Goal: Book appointment/travel/reservation

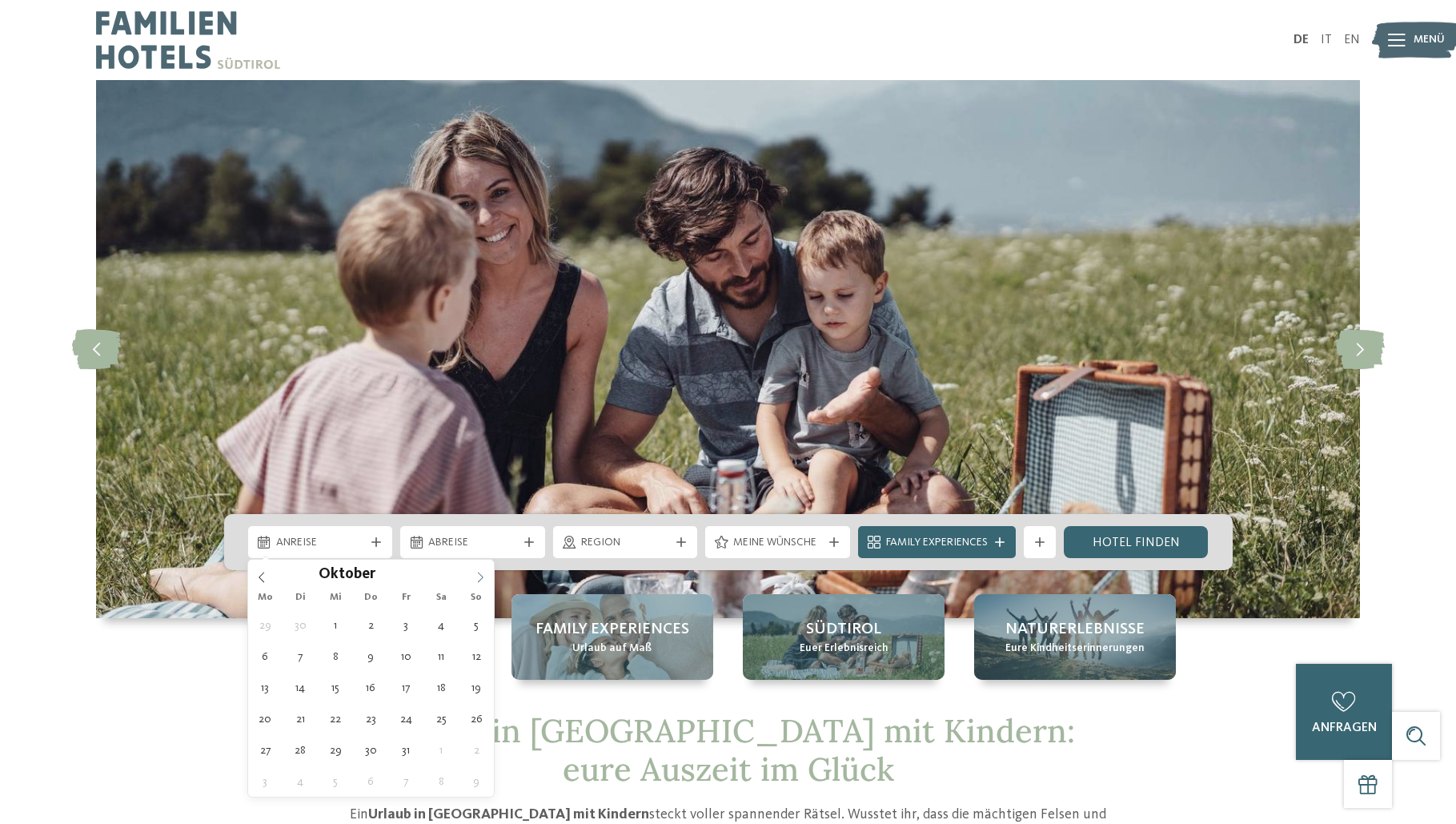
click at [485, 571] on span at bounding box center [480, 573] width 27 height 27
type input "****"
click at [485, 571] on span at bounding box center [480, 573] width 27 height 27
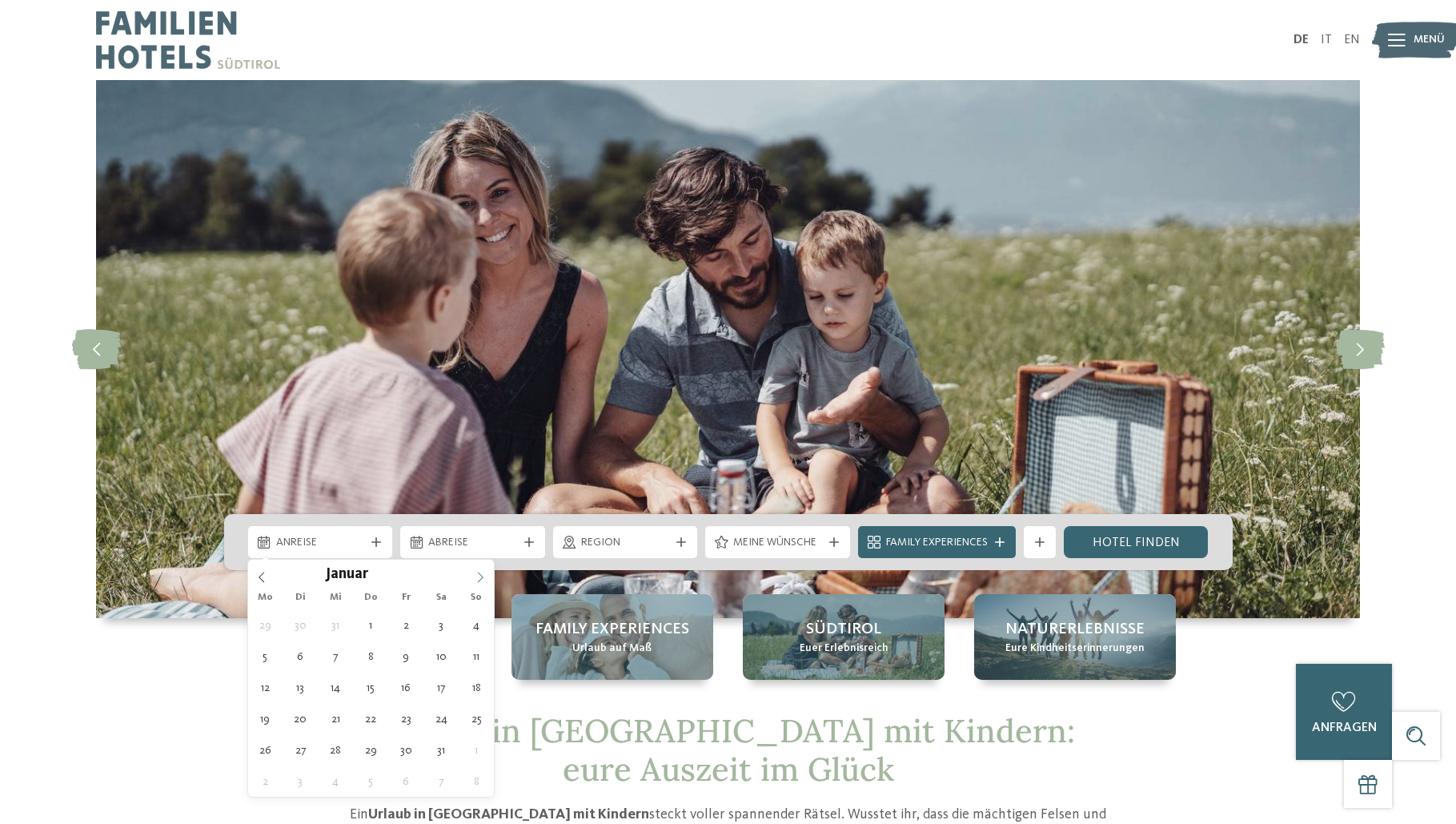
click at [485, 571] on span at bounding box center [480, 573] width 27 height 27
type div "07.04.2026"
type input "****"
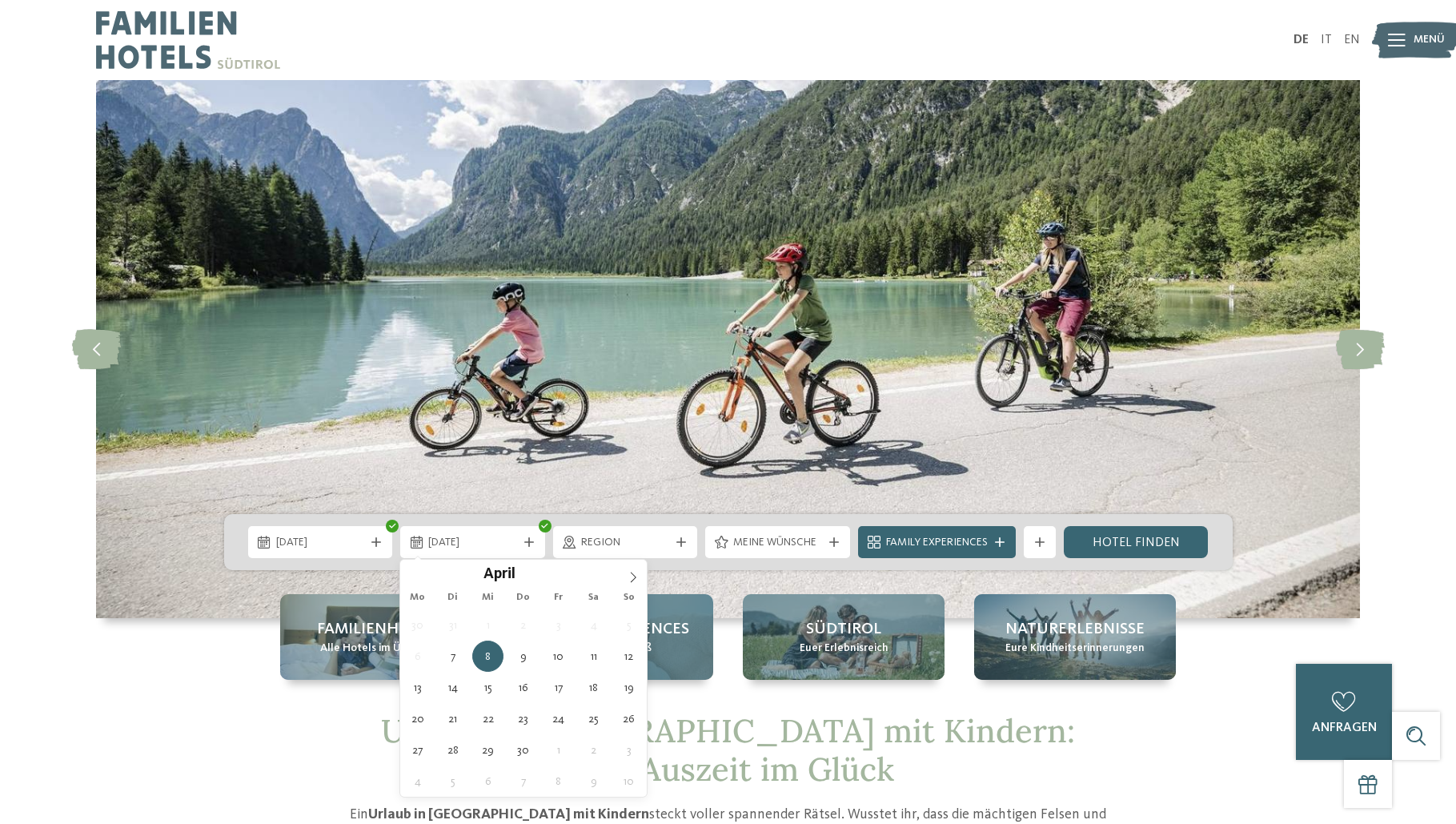
type div "12.04.2026"
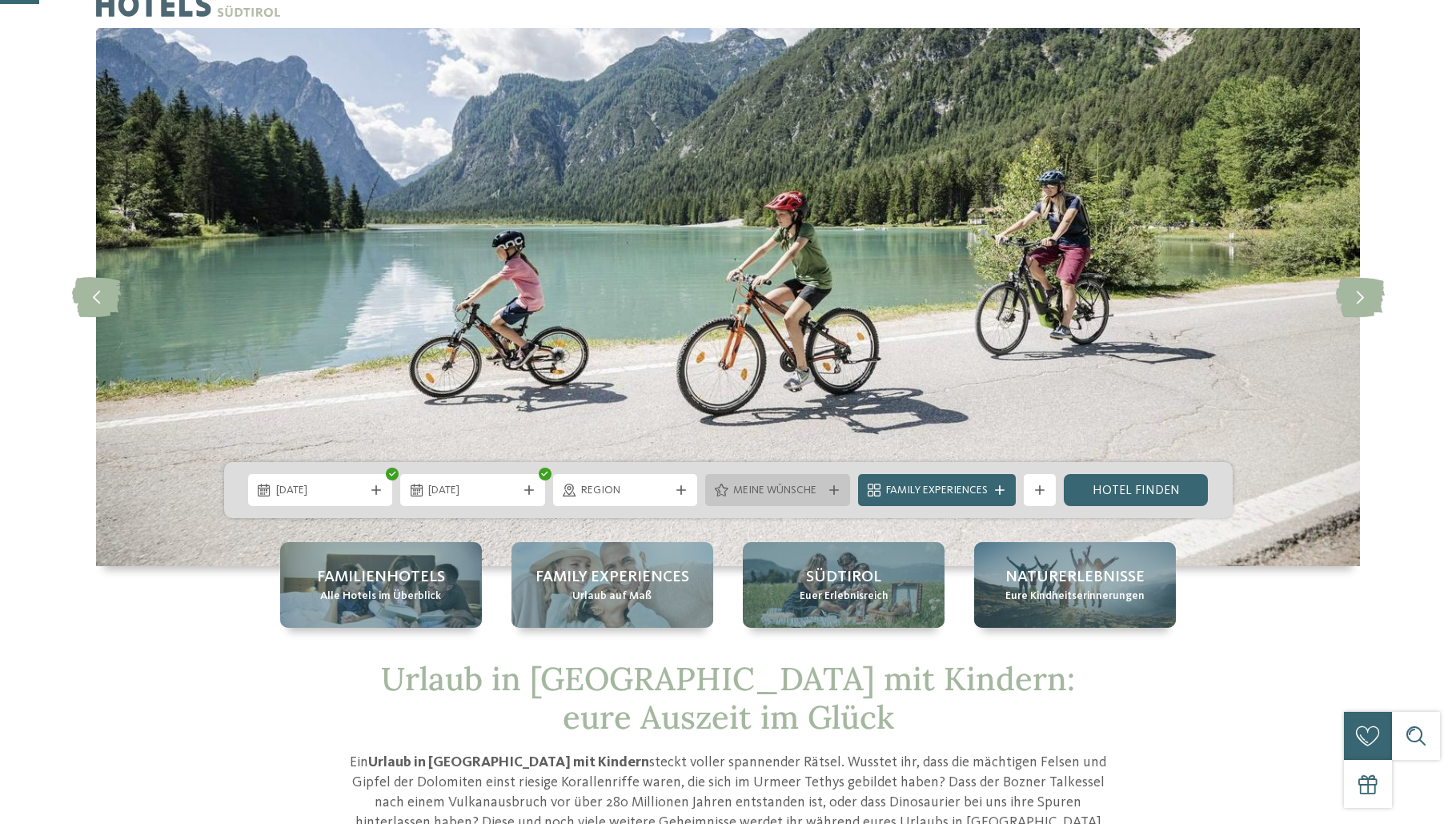
scroll to position [160, 0]
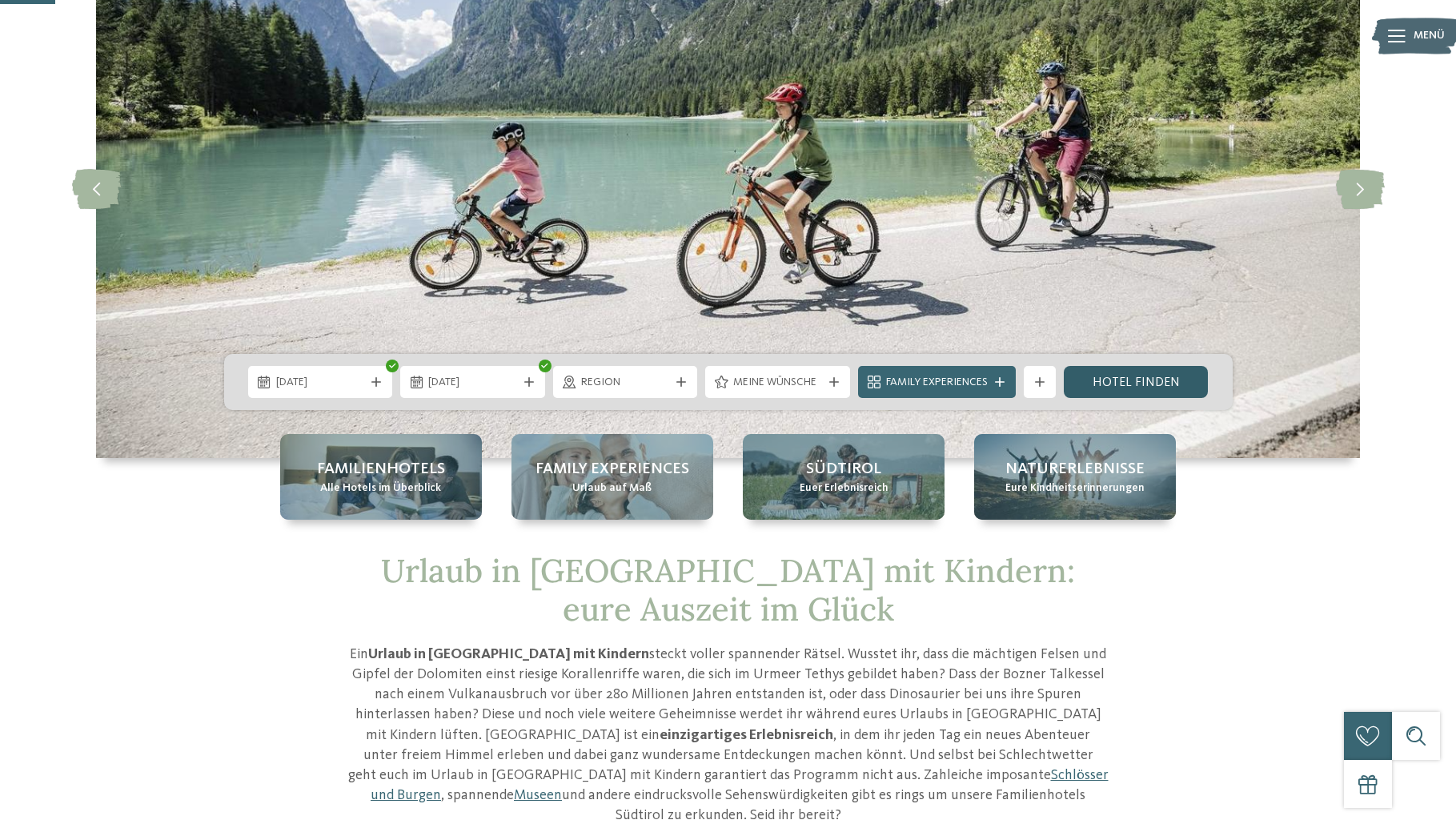
click at [1128, 381] on link "Hotel finden" at bounding box center [1137, 381] width 145 height 32
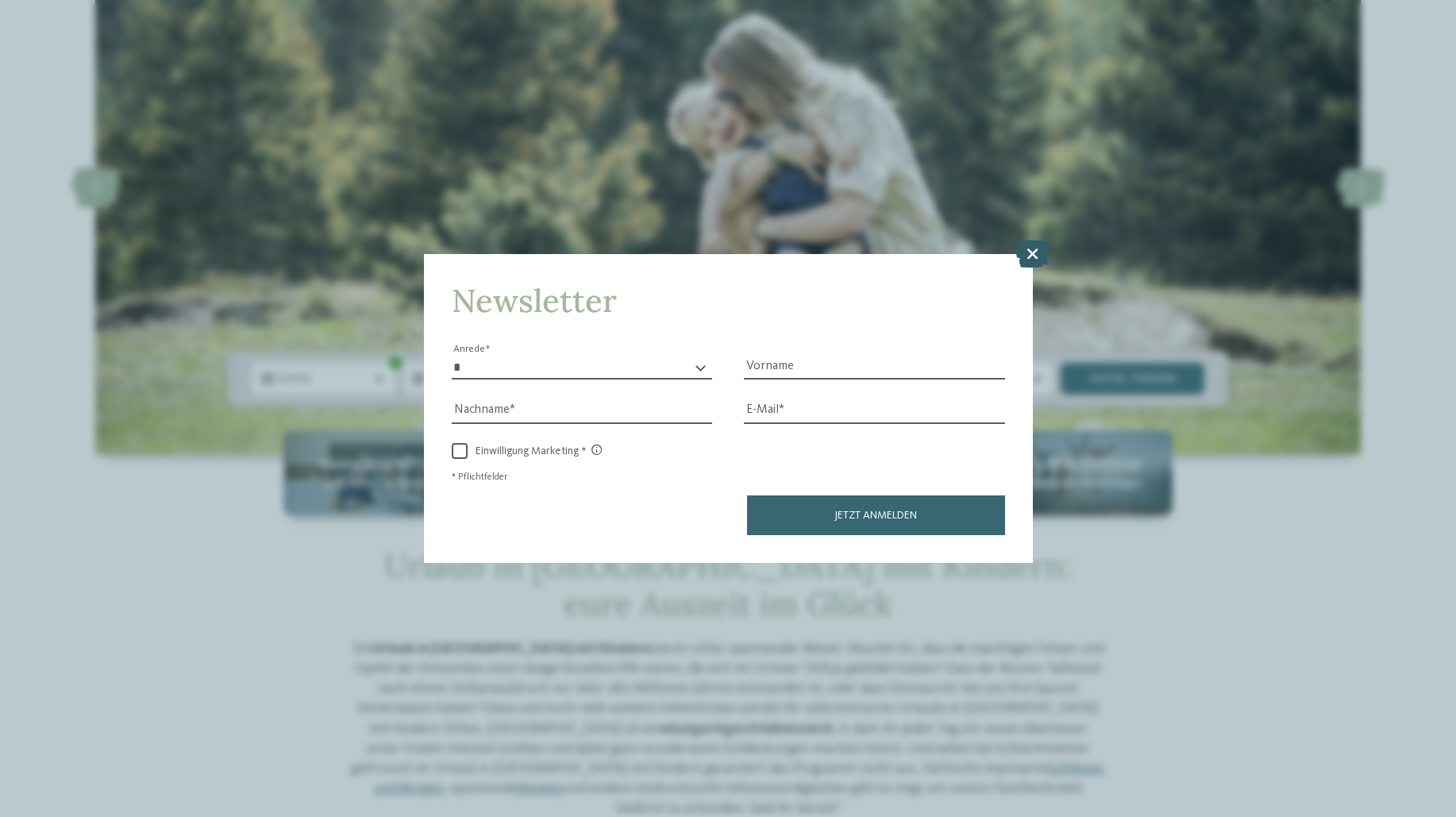
click at [1025, 246] on icon at bounding box center [1032, 254] width 35 height 28
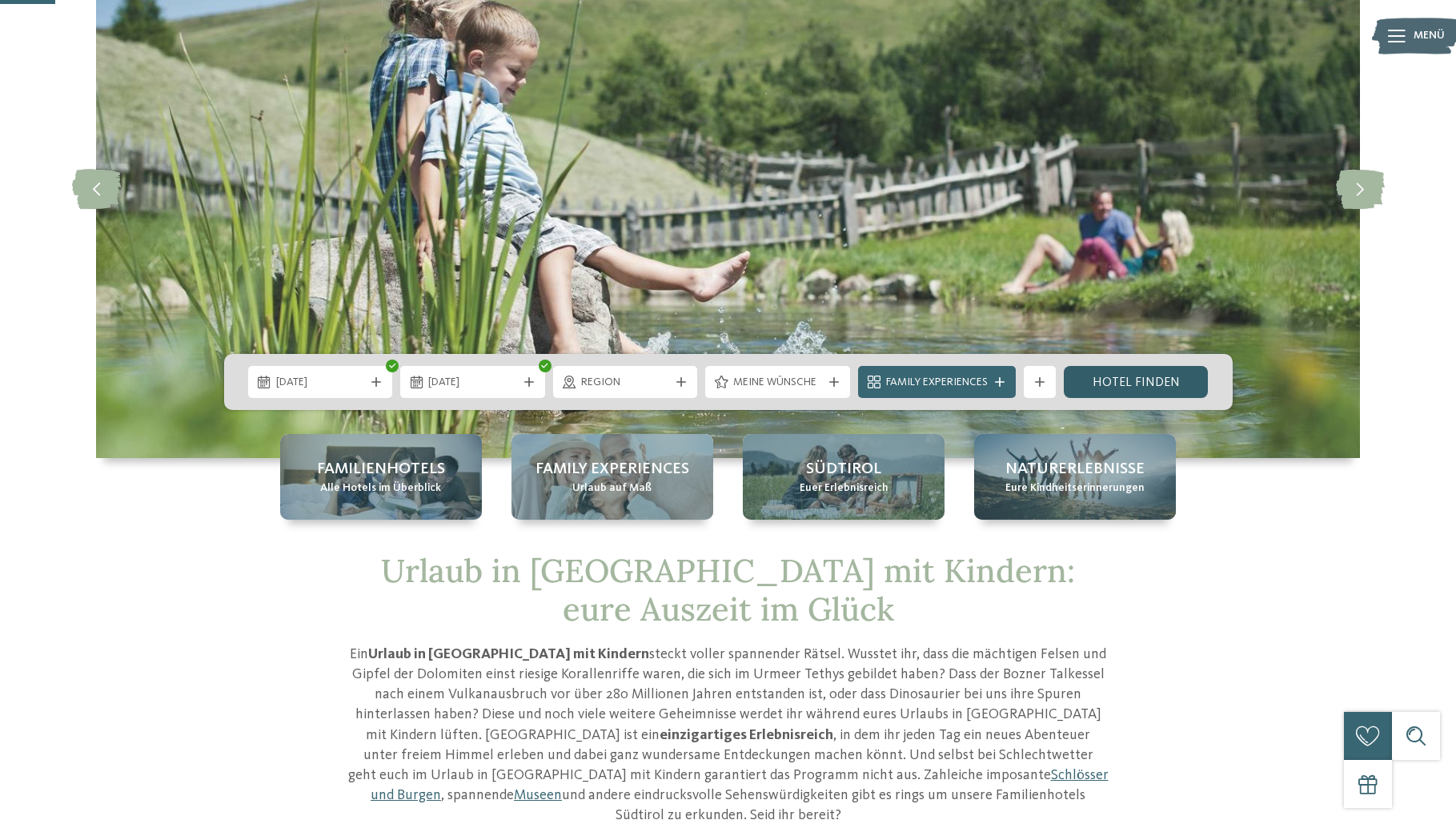
click at [1123, 381] on link "Hotel finden" at bounding box center [1137, 381] width 145 height 32
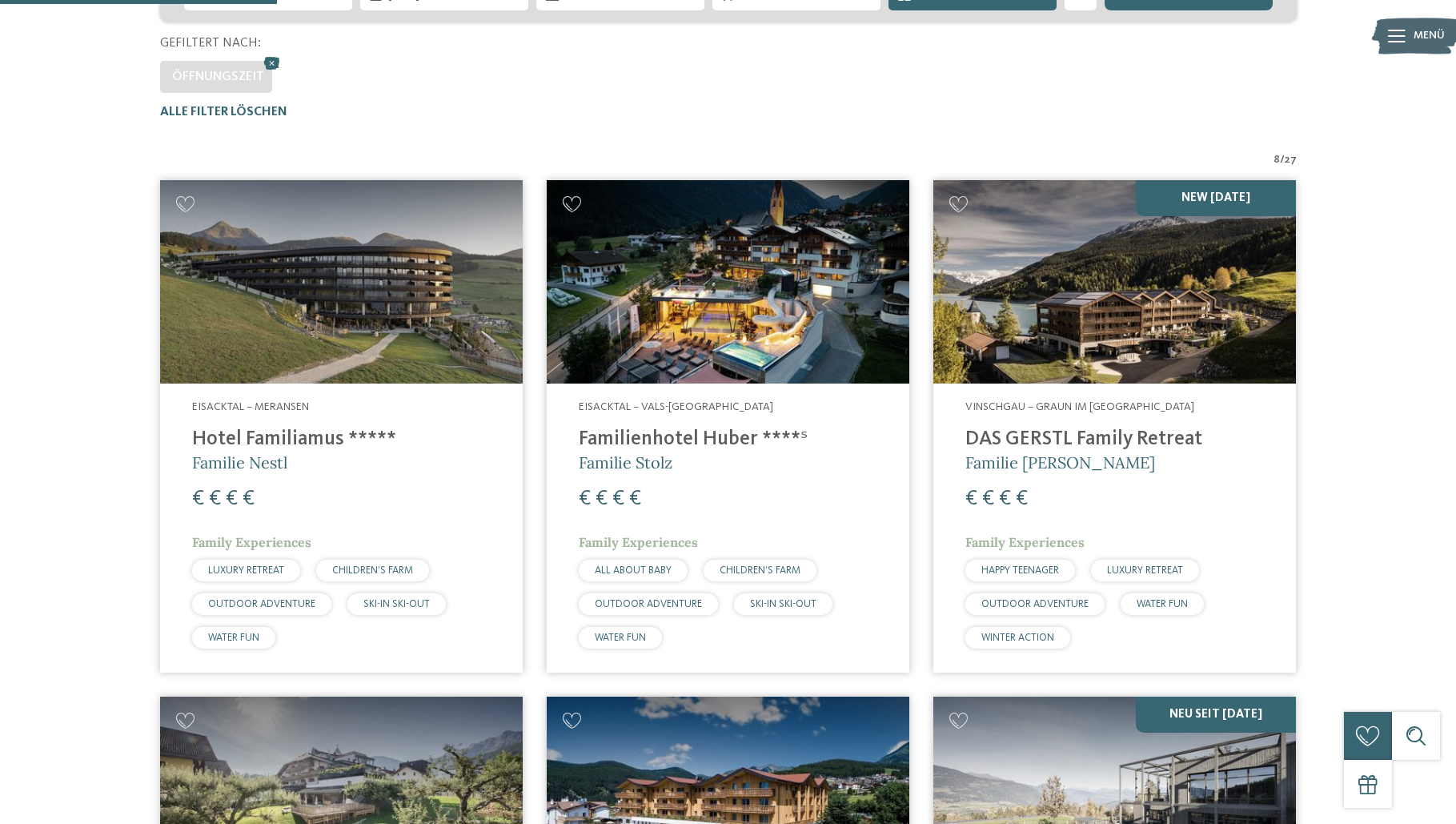
scroll to position [365, 0]
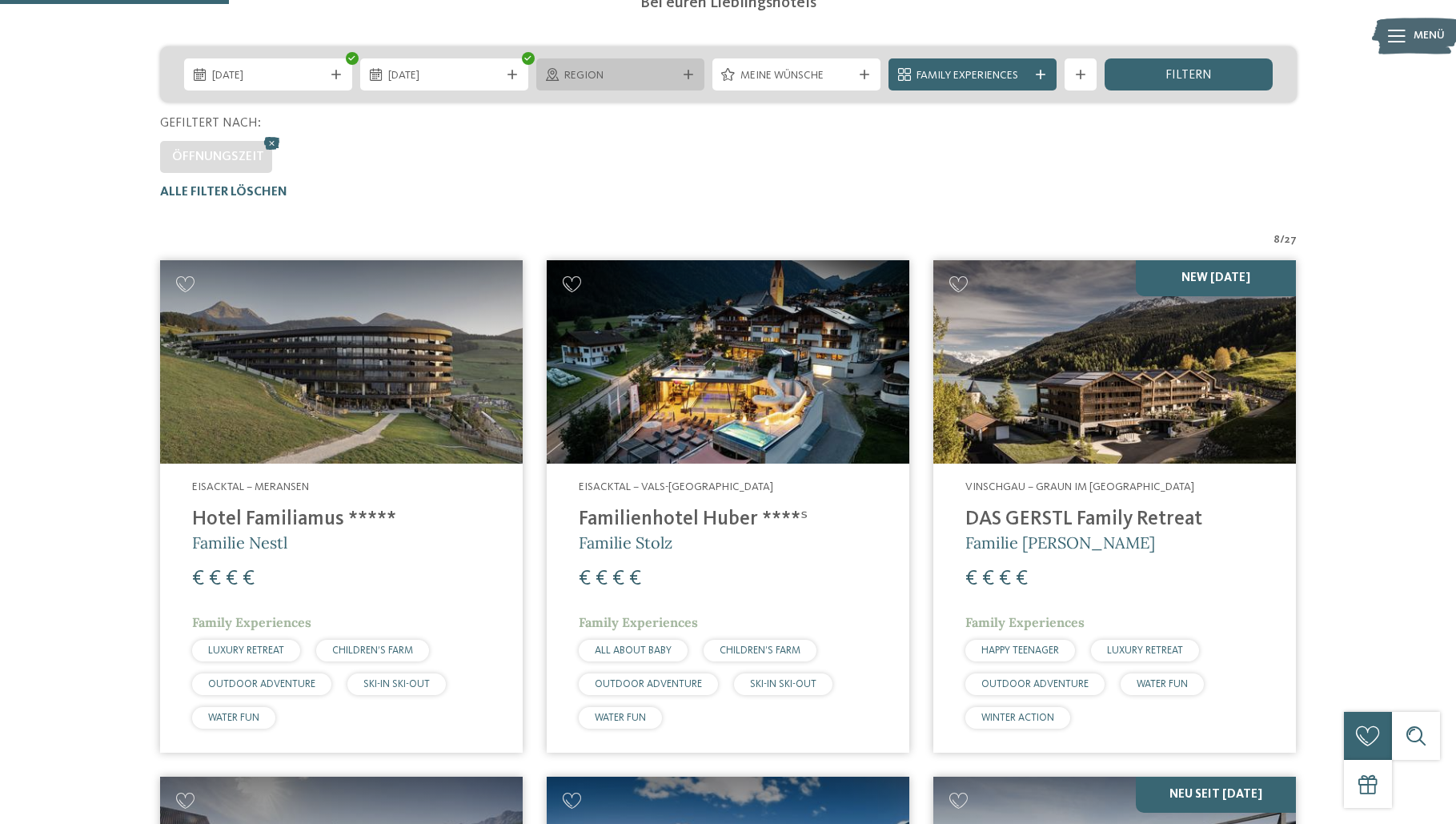
click at [648, 77] on span "Region" at bounding box center [620, 75] width 112 height 16
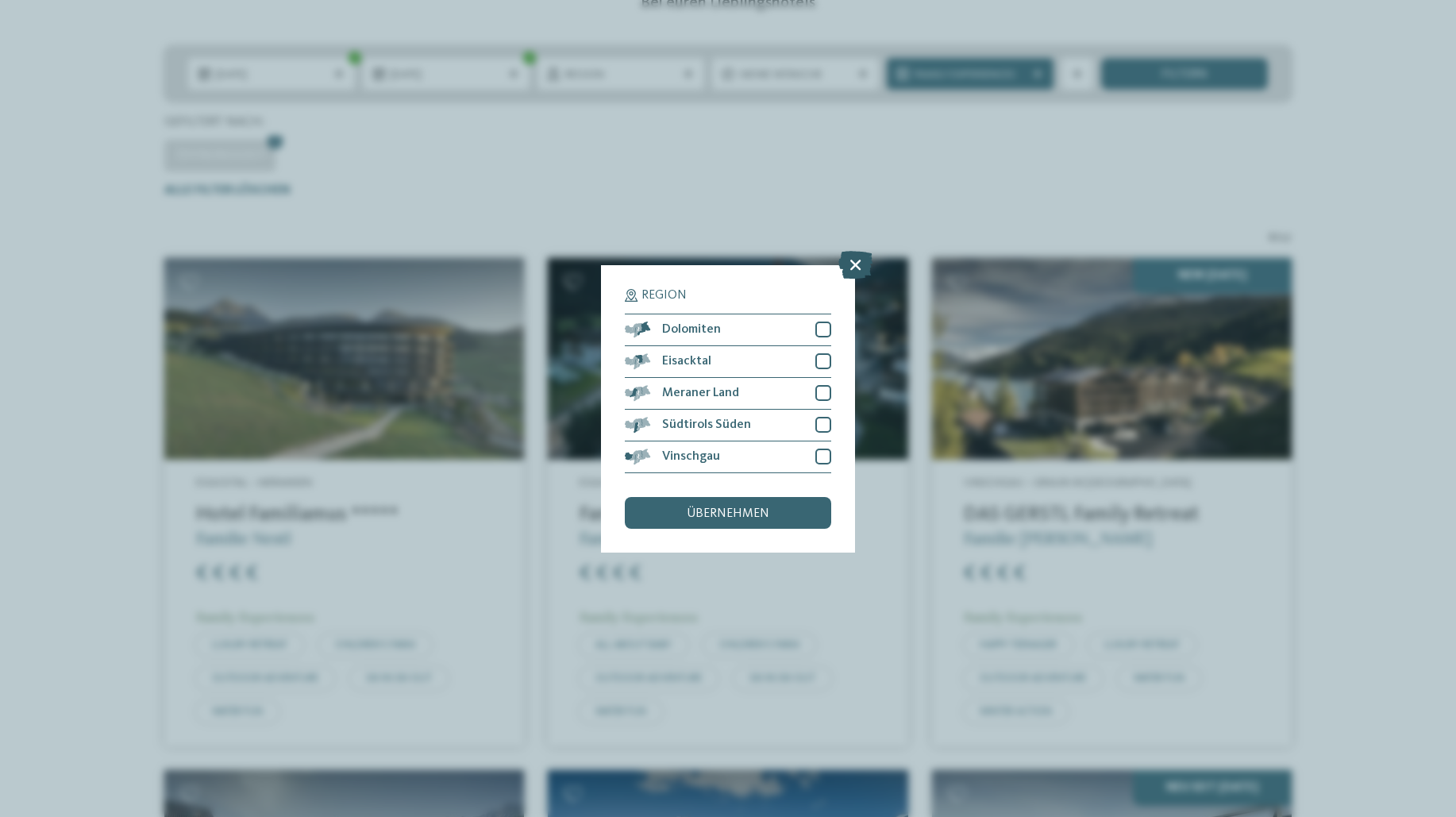
click at [864, 260] on icon at bounding box center [855, 264] width 35 height 28
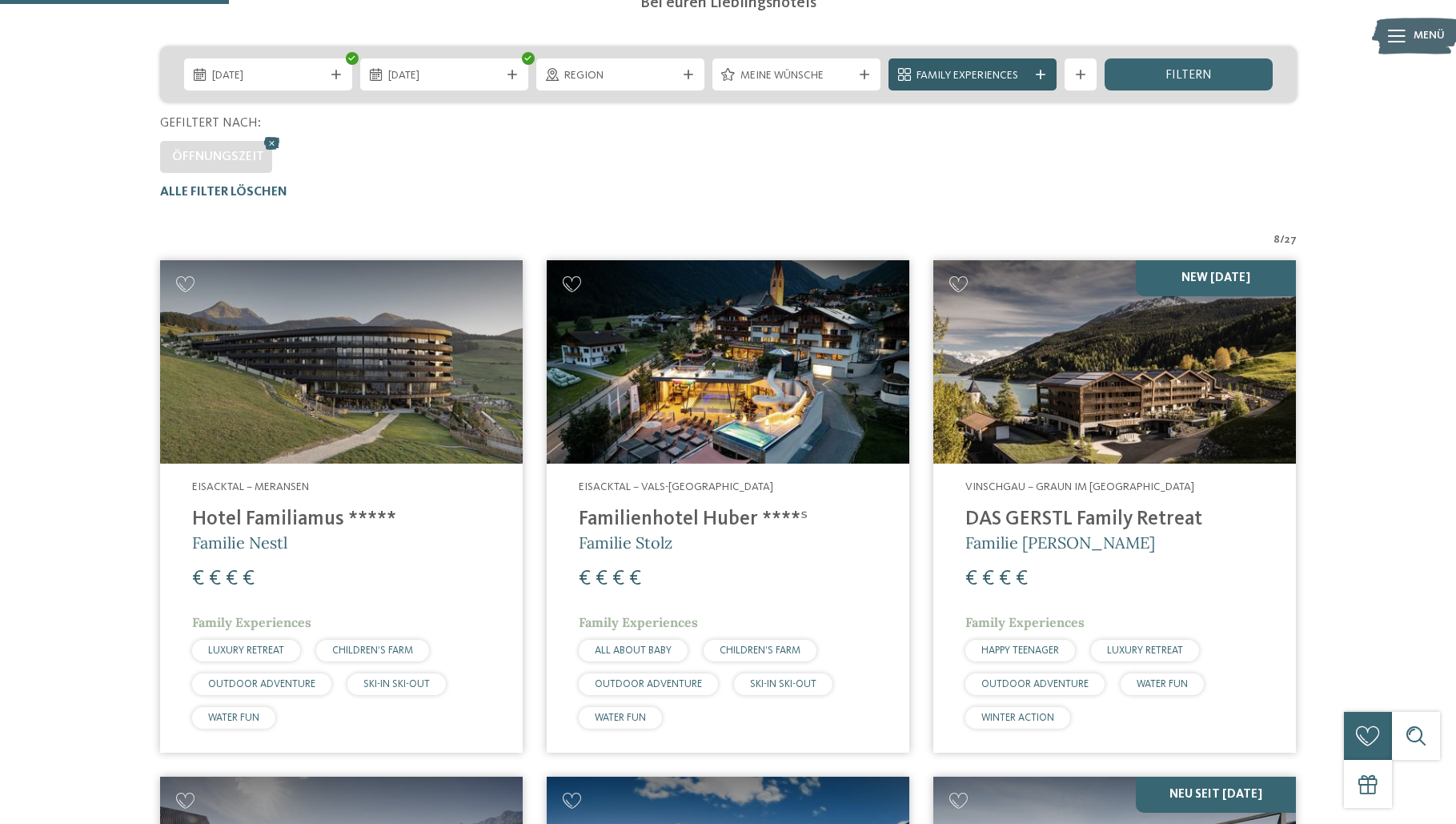
click at [1027, 78] on span "Family Experiences" at bounding box center [972, 75] width 112 height 16
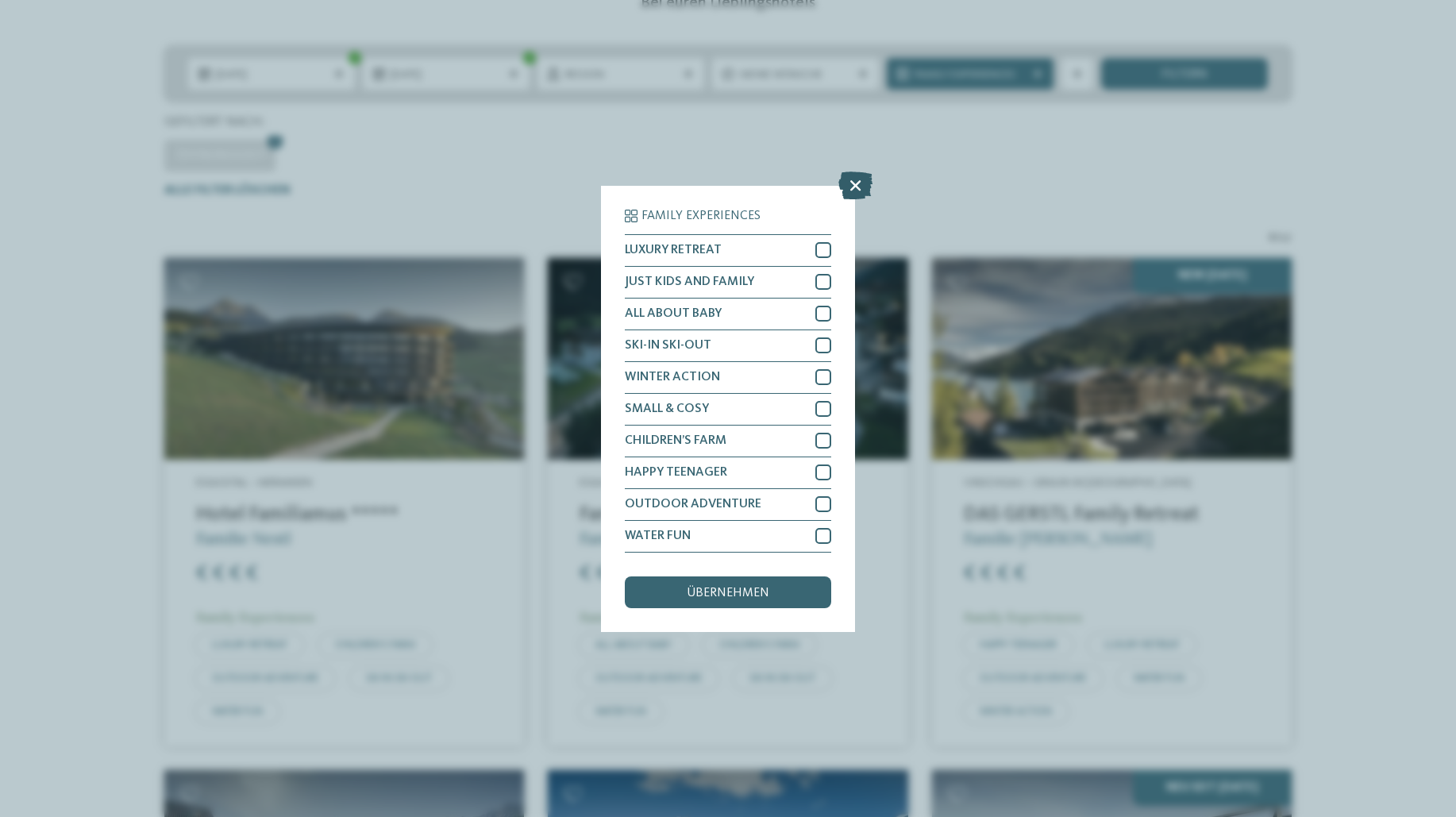
click at [851, 186] on icon at bounding box center [855, 185] width 35 height 28
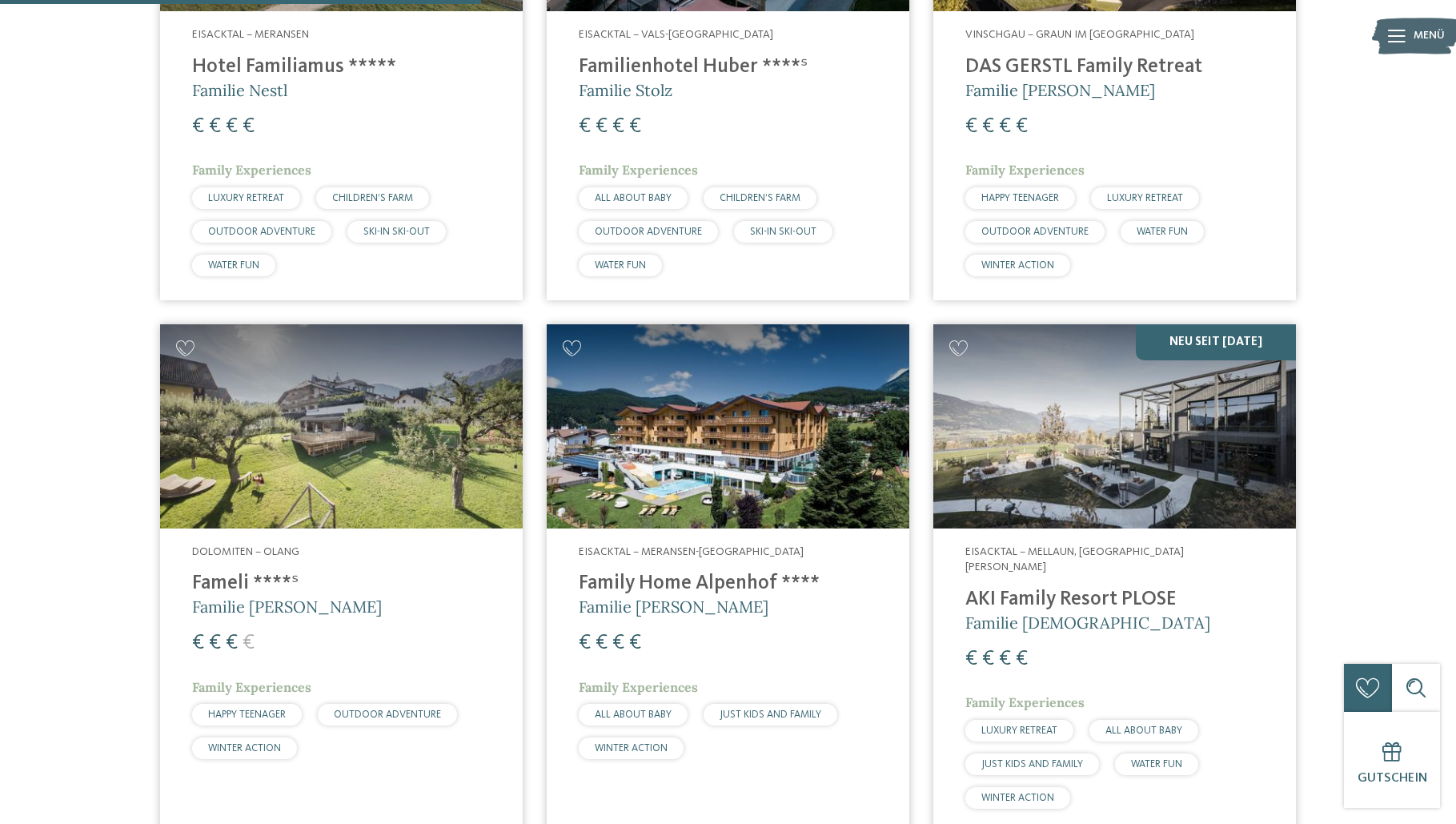
scroll to position [846, 0]
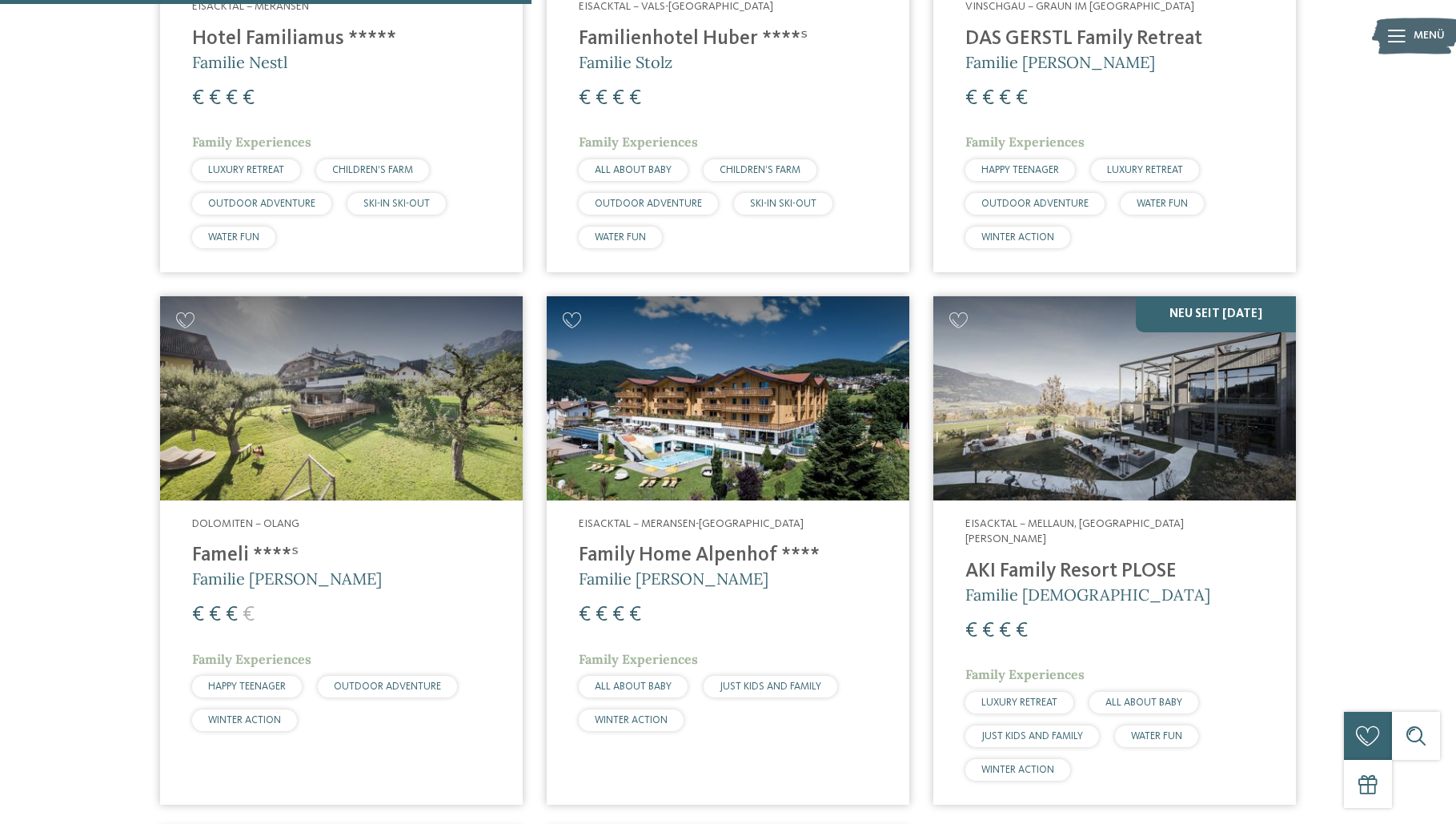
click at [336, 464] on img at bounding box center [341, 397] width 363 height 204
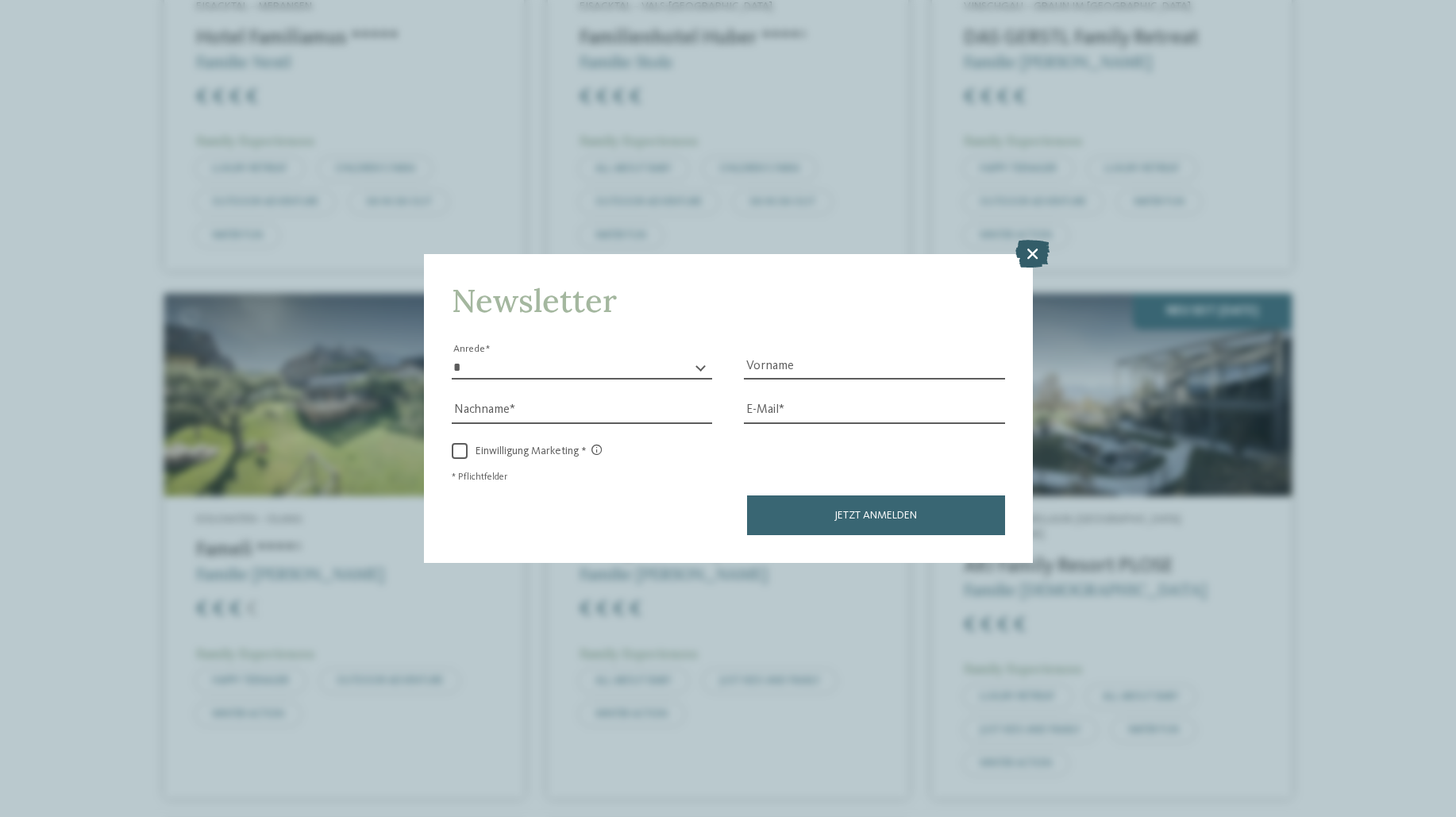
click at [1028, 246] on icon at bounding box center [1032, 254] width 35 height 28
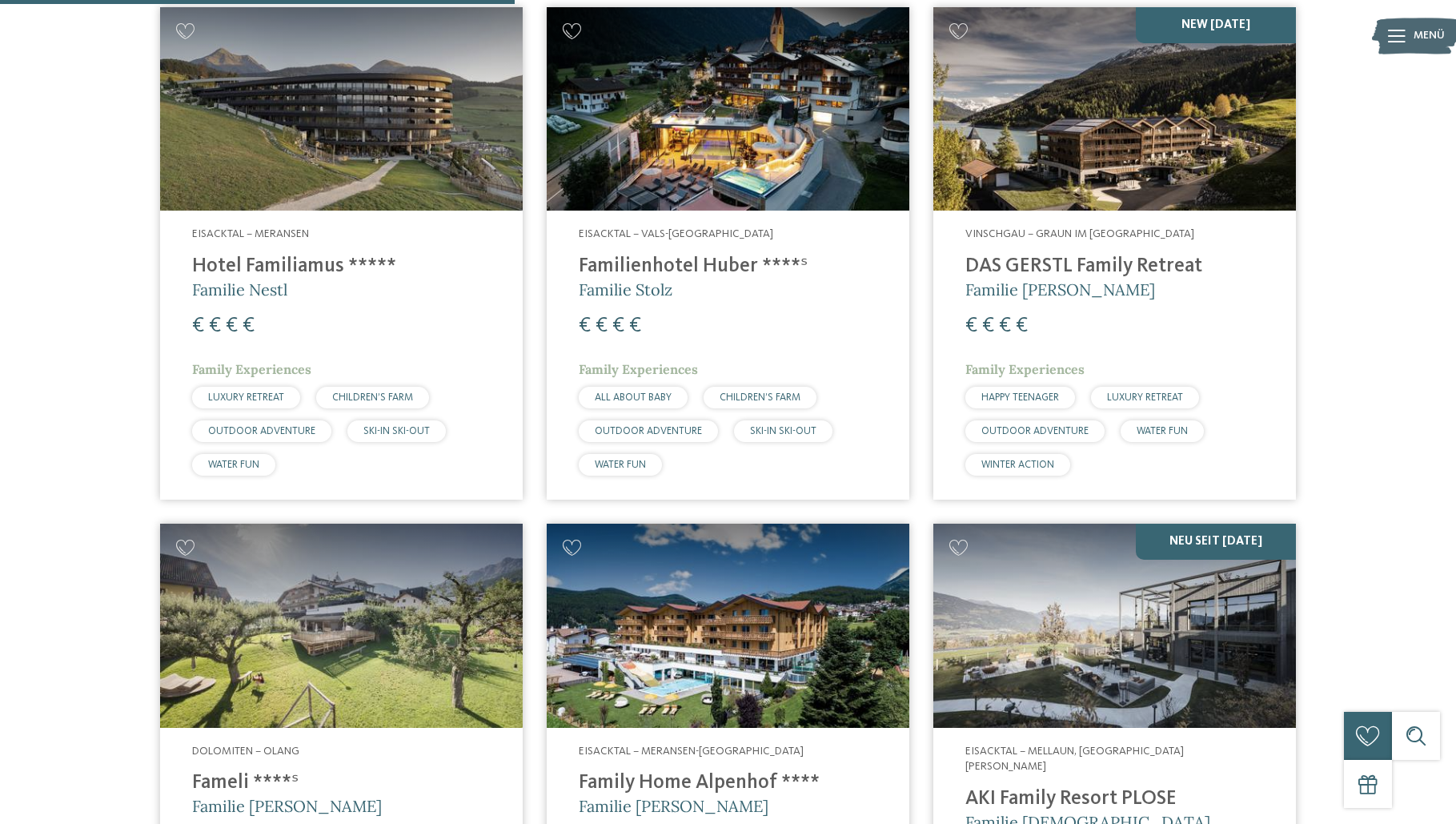
scroll to position [606, 0]
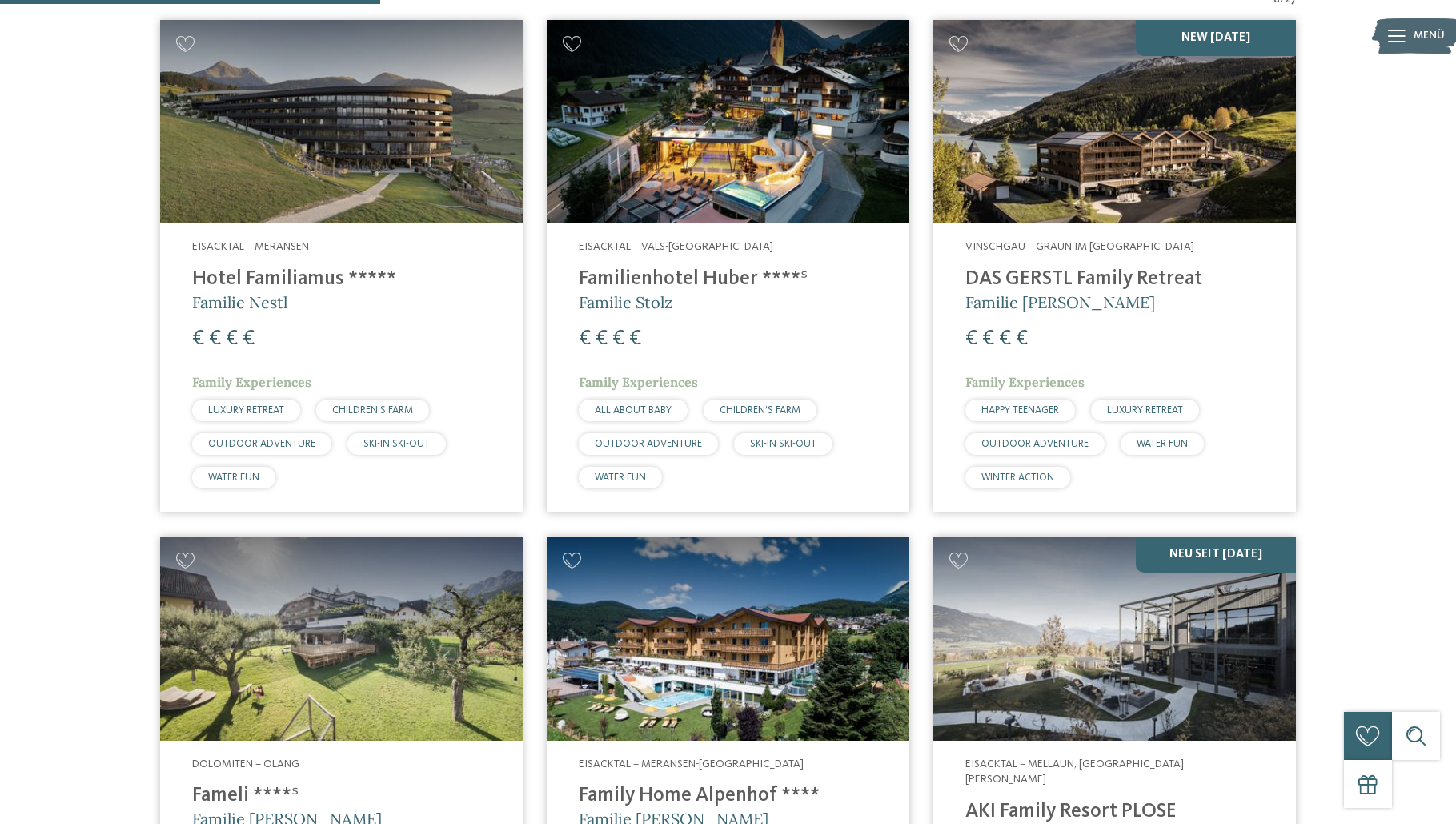
click at [1125, 163] on img at bounding box center [1114, 121] width 363 height 204
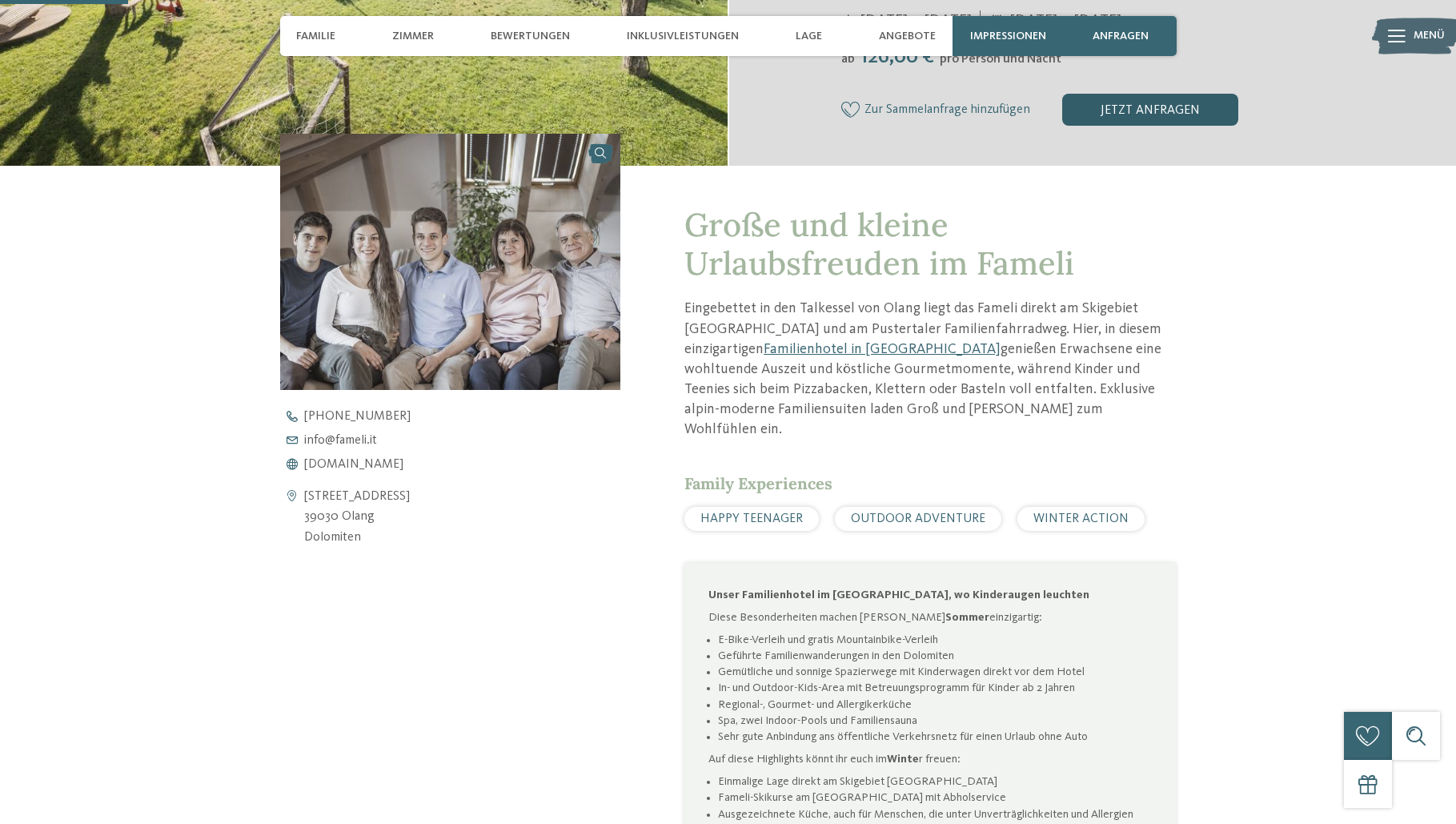
scroll to position [480, 0]
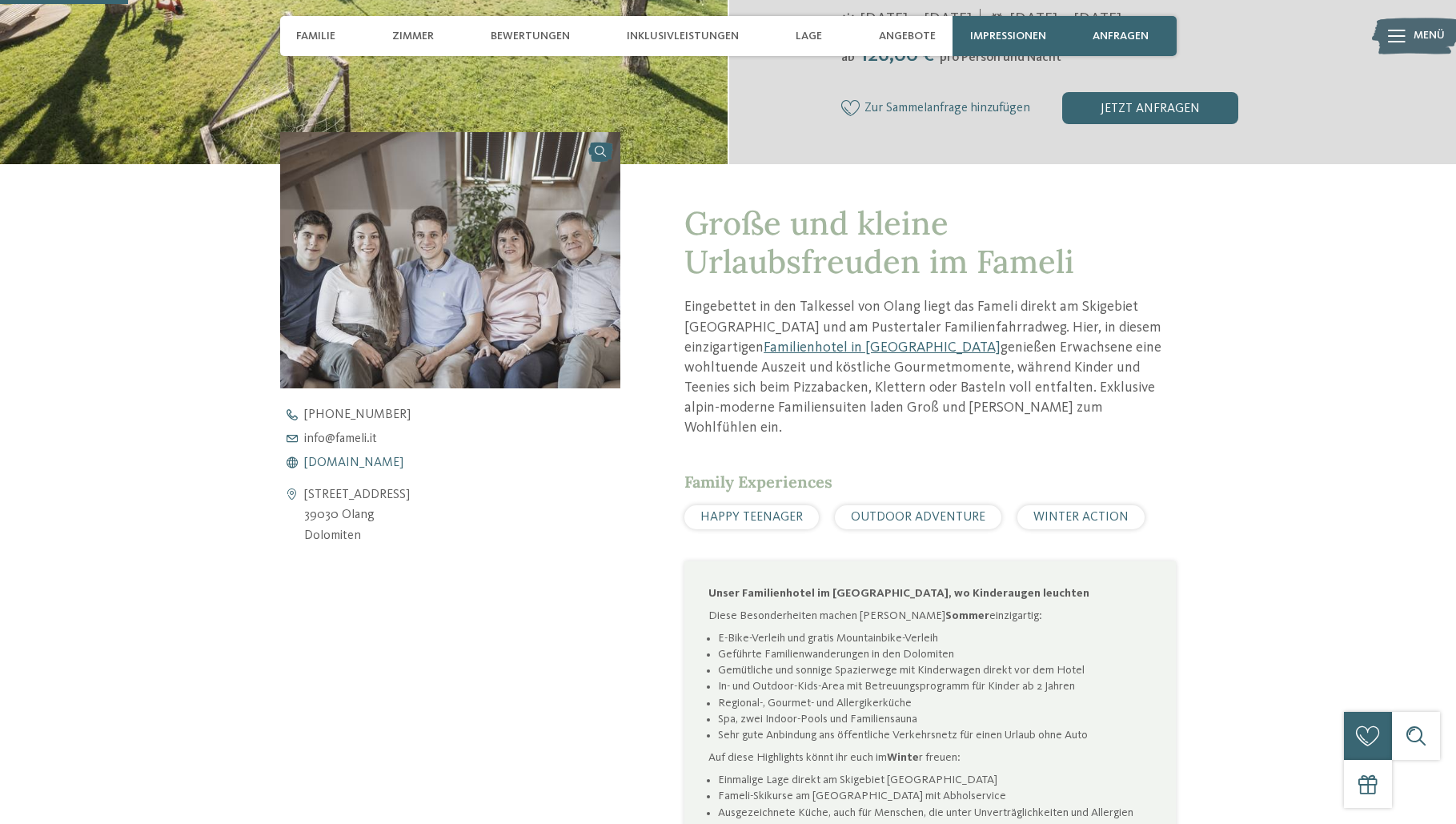
click at [332, 461] on span "www.fameli.it" at bounding box center [353, 462] width 99 height 13
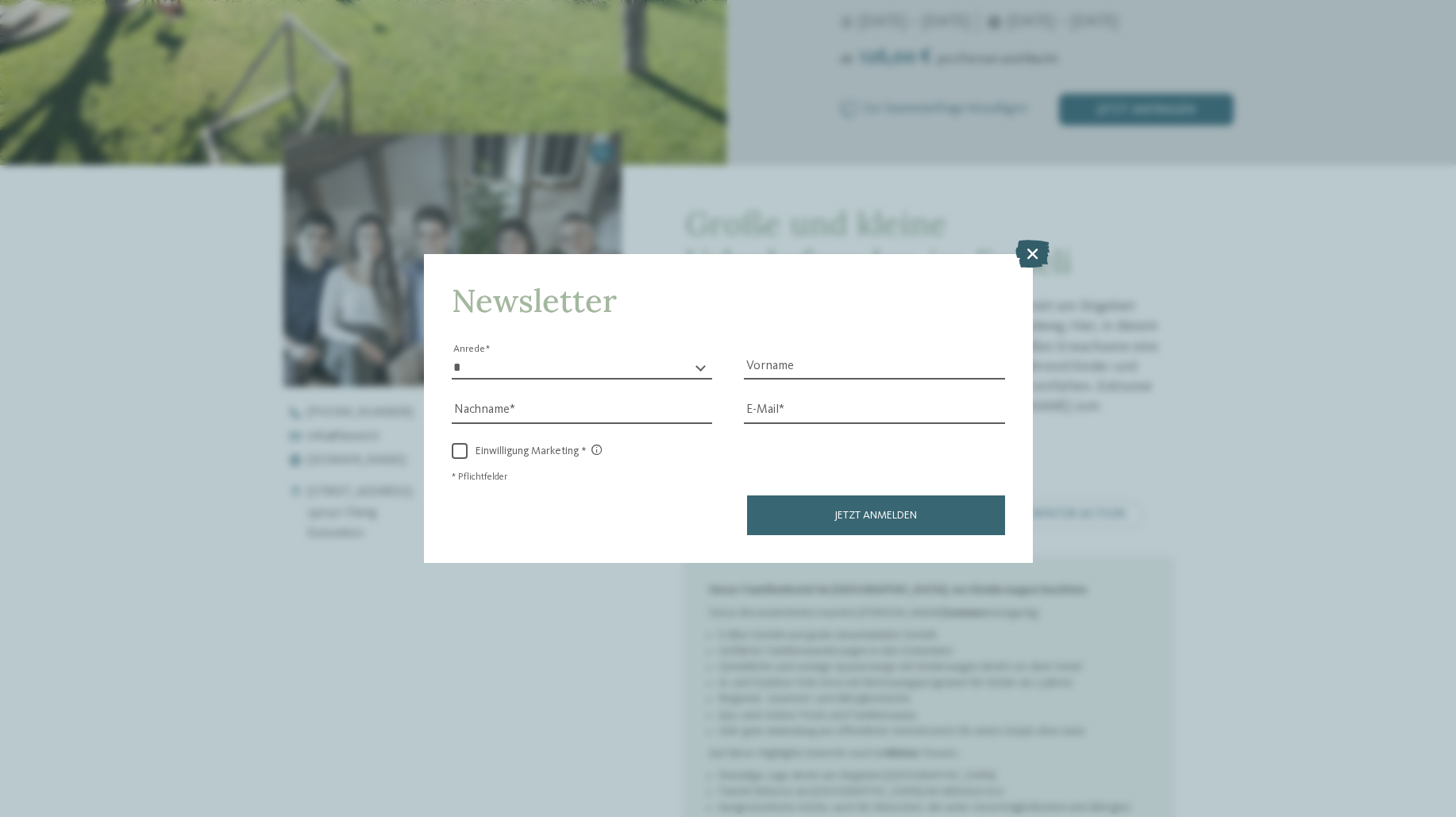
click at [1034, 245] on icon at bounding box center [1032, 254] width 35 height 28
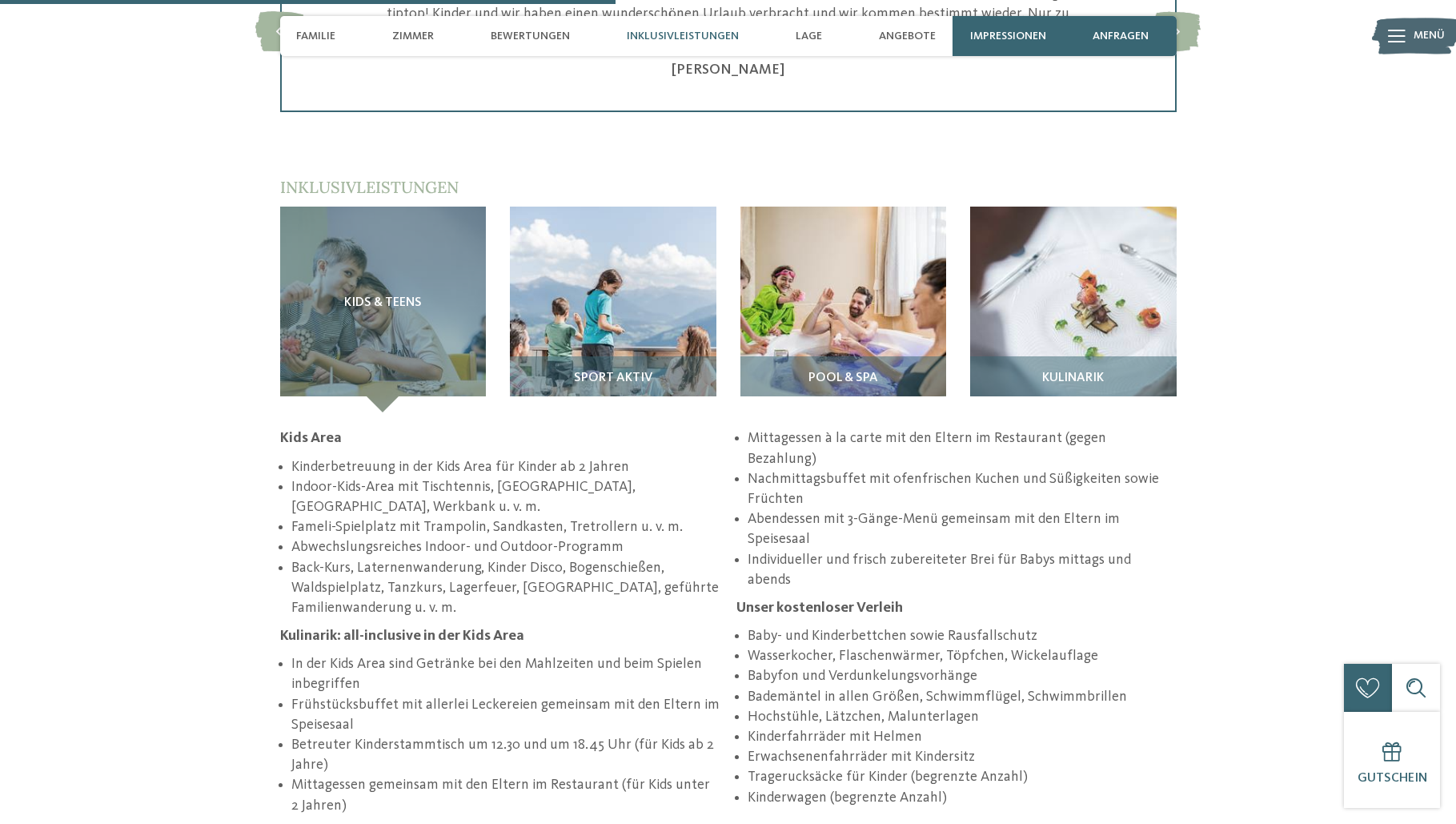
scroll to position [2321, 0]
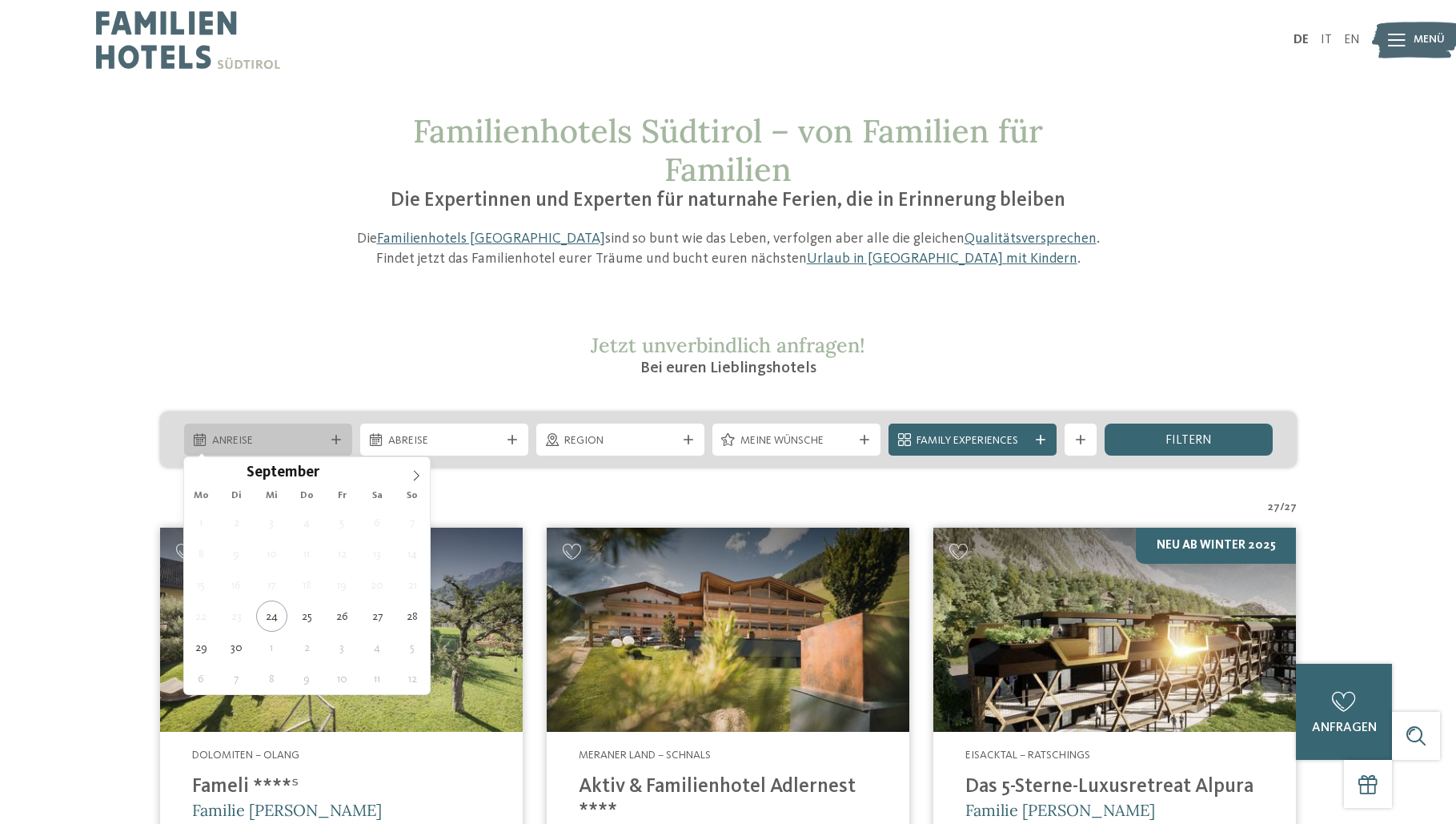
click at [274, 428] on div "Anreise" at bounding box center [267, 440] width 168 height 32
click at [411, 472] on span at bounding box center [416, 470] width 27 height 27
click at [411, 472] on icon at bounding box center [416, 476] width 11 height 11
type input "****"
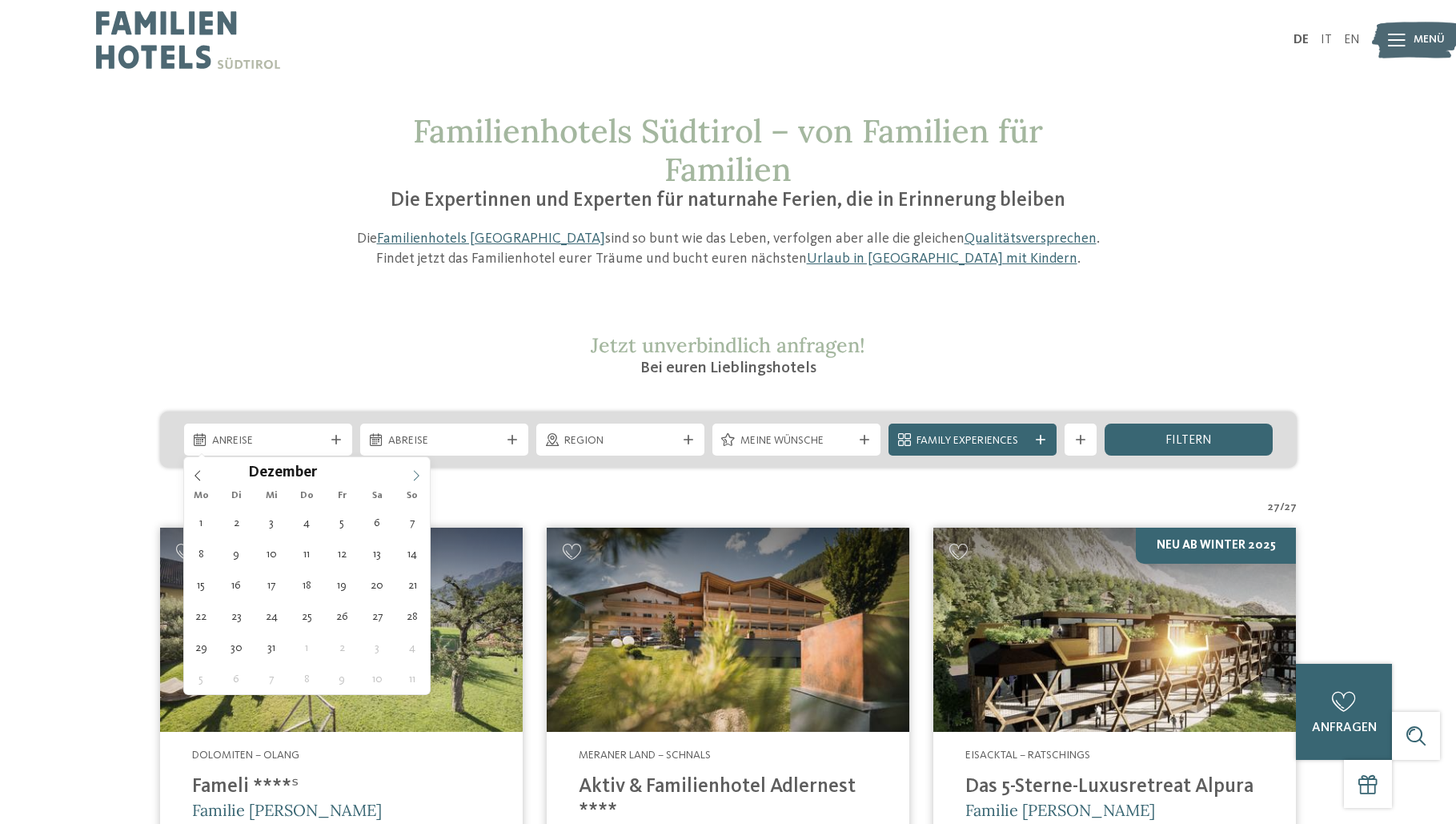
click at [411, 472] on icon at bounding box center [416, 476] width 11 height 11
type div "[DATE]"
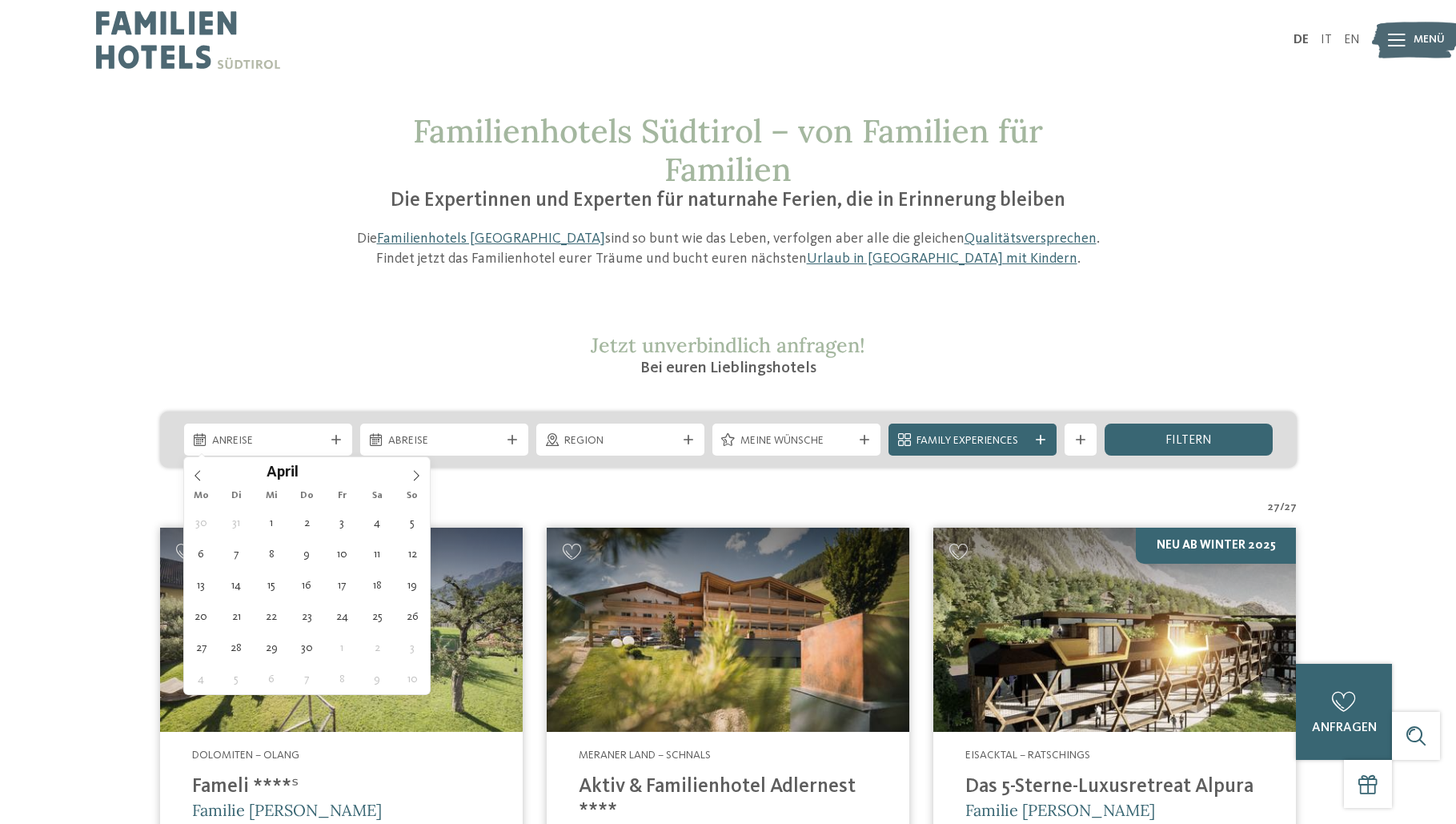
type input "****"
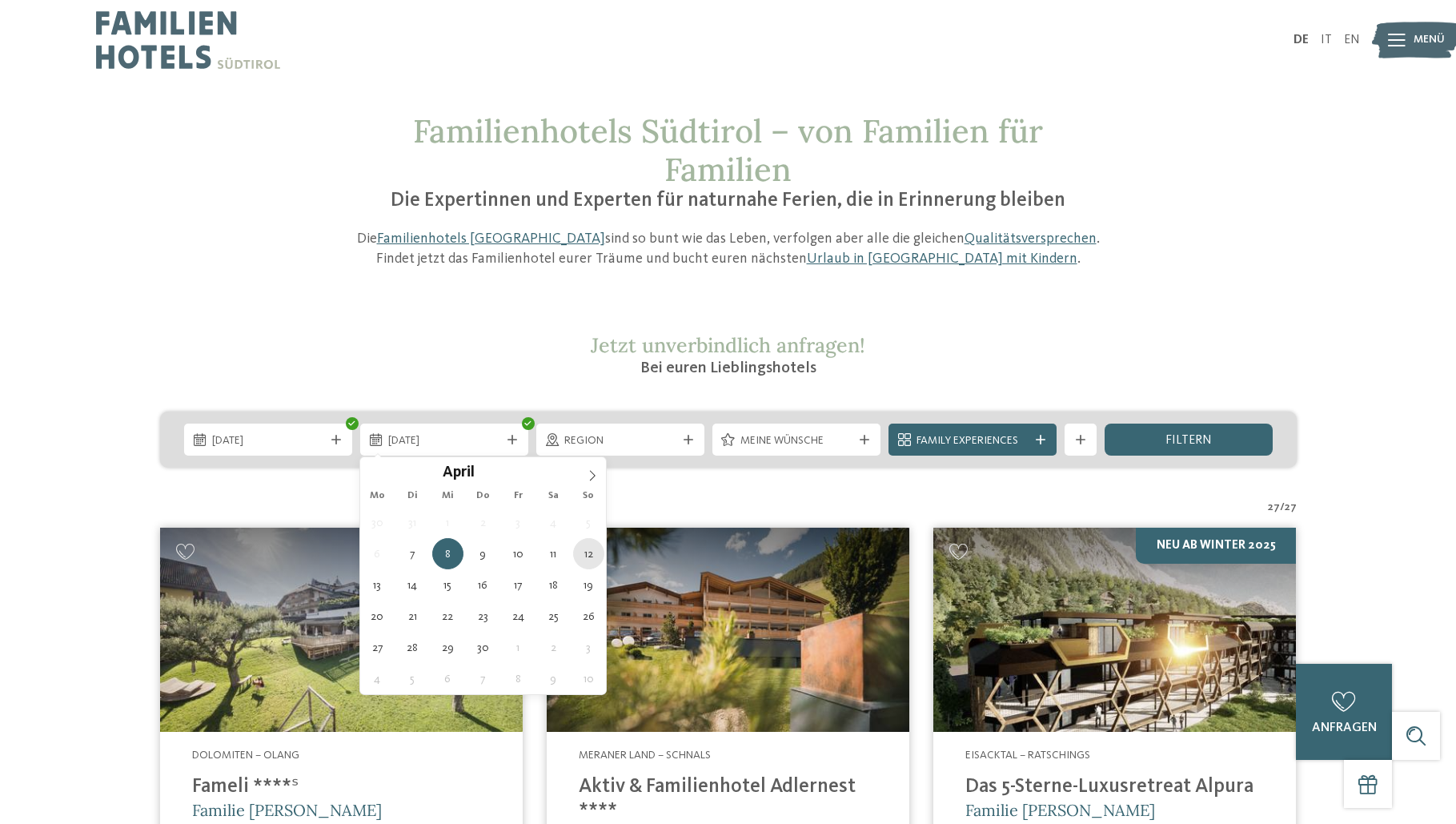
type div "[DATE]"
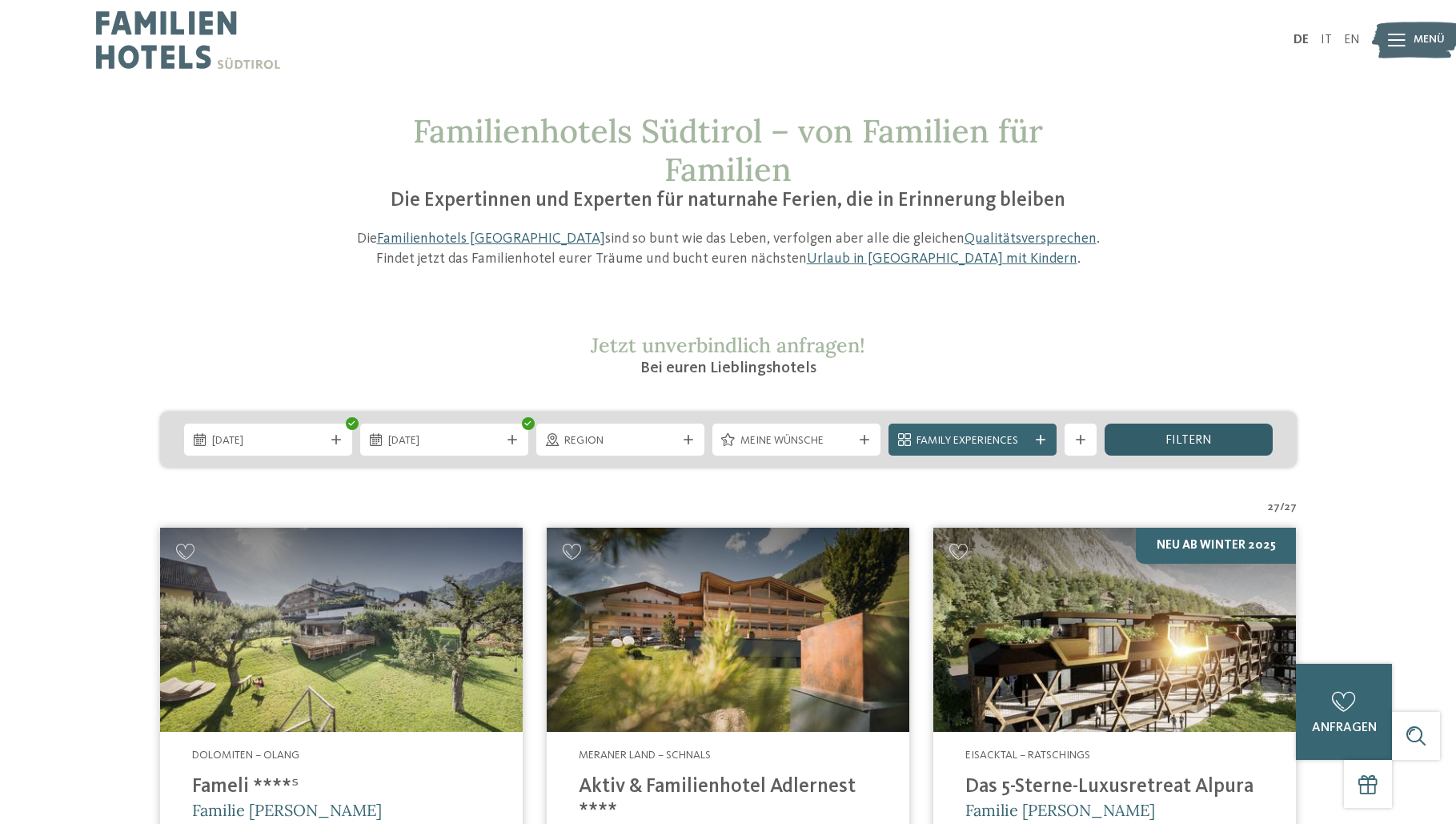
click at [1192, 448] on div "filtern" at bounding box center [1189, 440] width 168 height 32
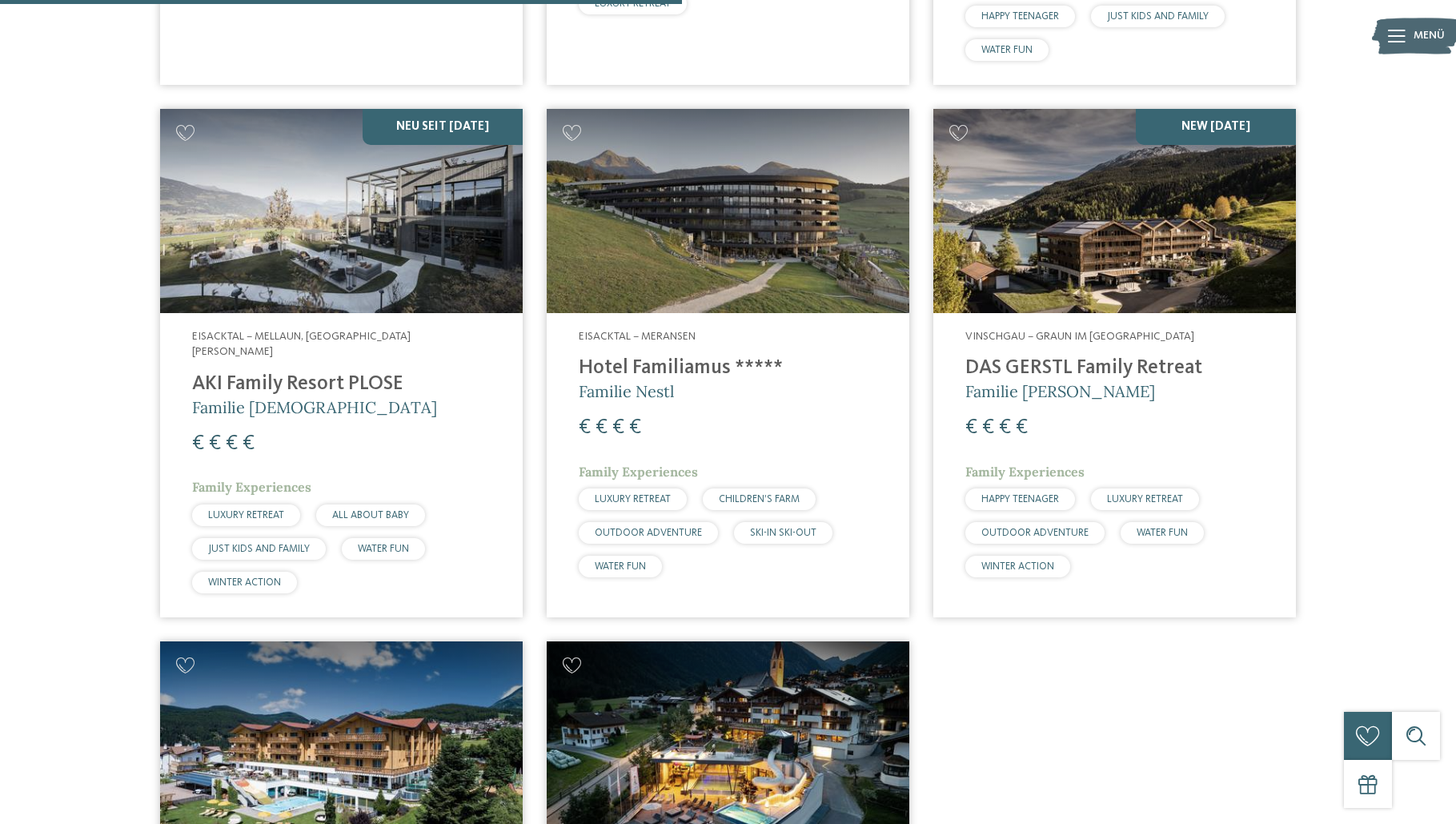
scroll to position [1085, 0]
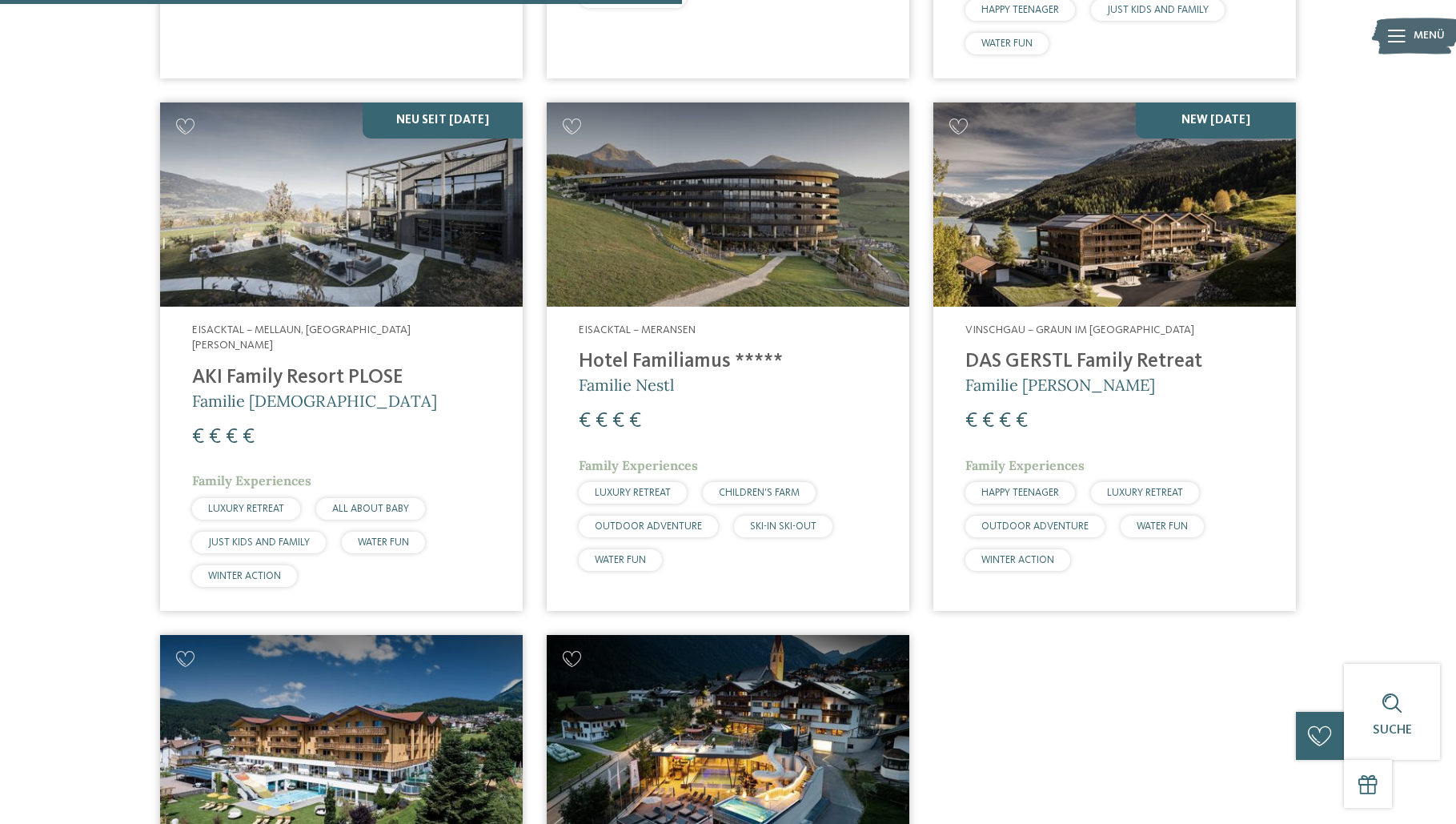
click at [263, 253] on img at bounding box center [341, 204] width 363 height 204
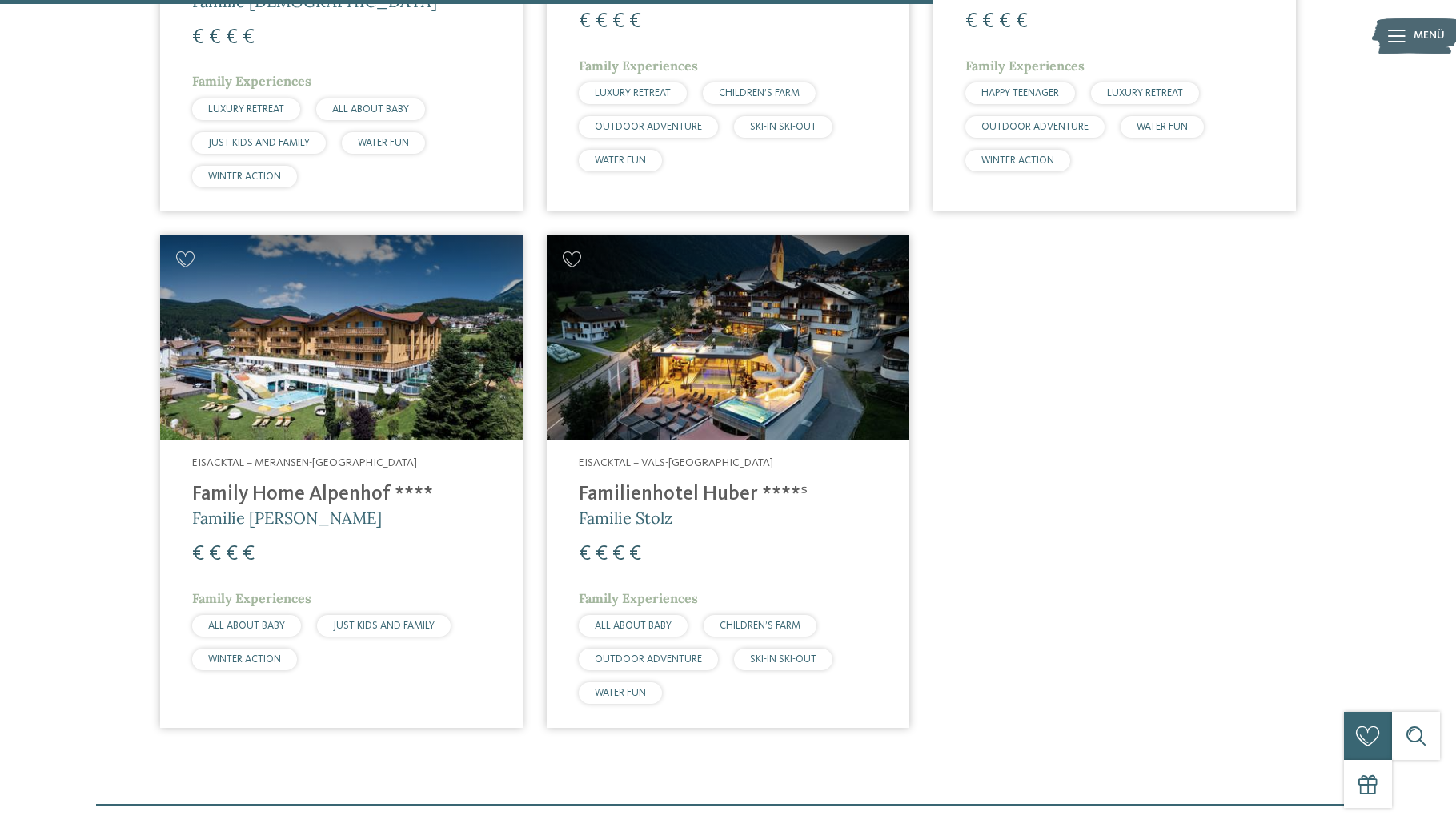
scroll to position [1485, 0]
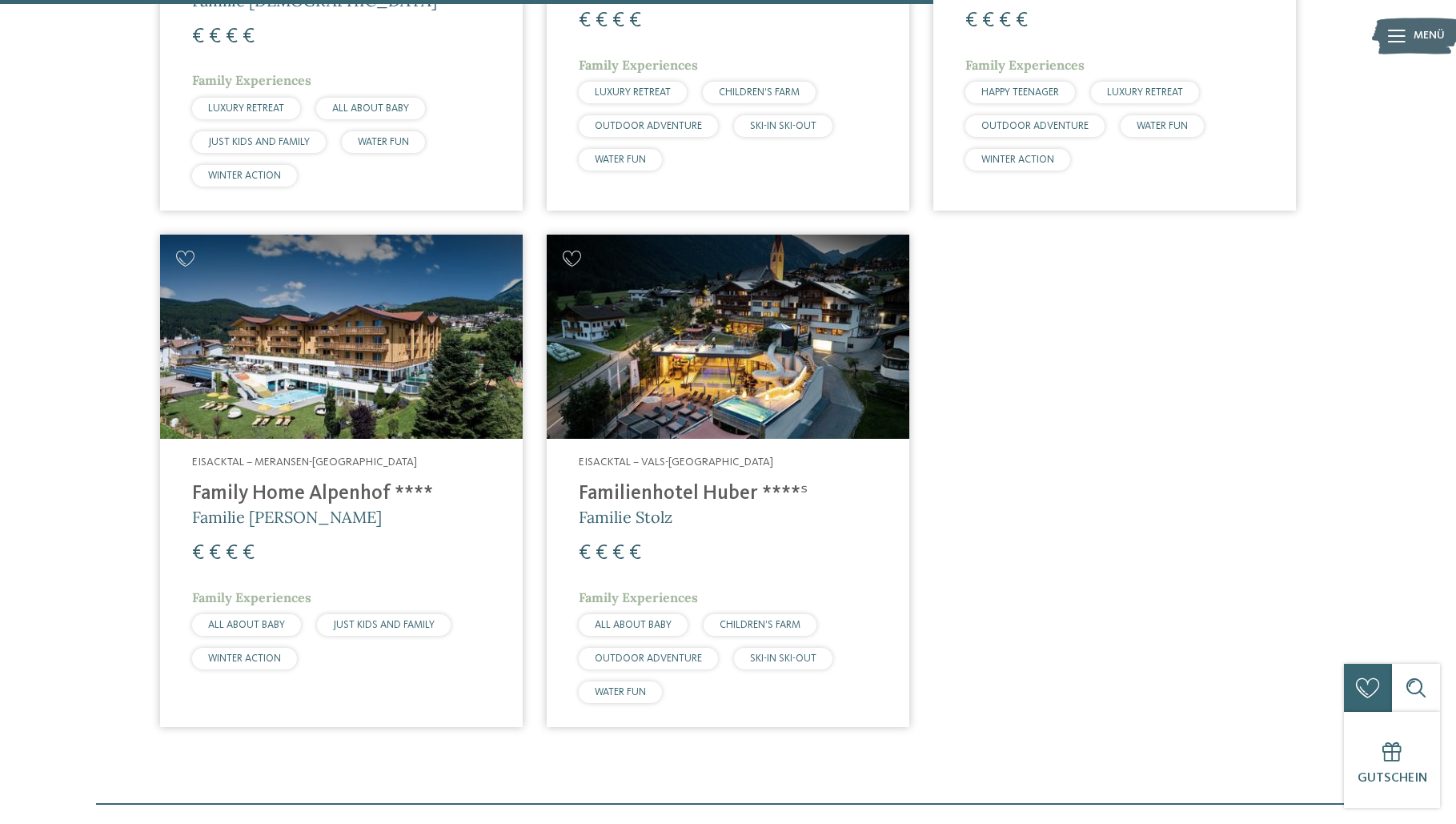
click at [388, 316] on img at bounding box center [341, 336] width 363 height 204
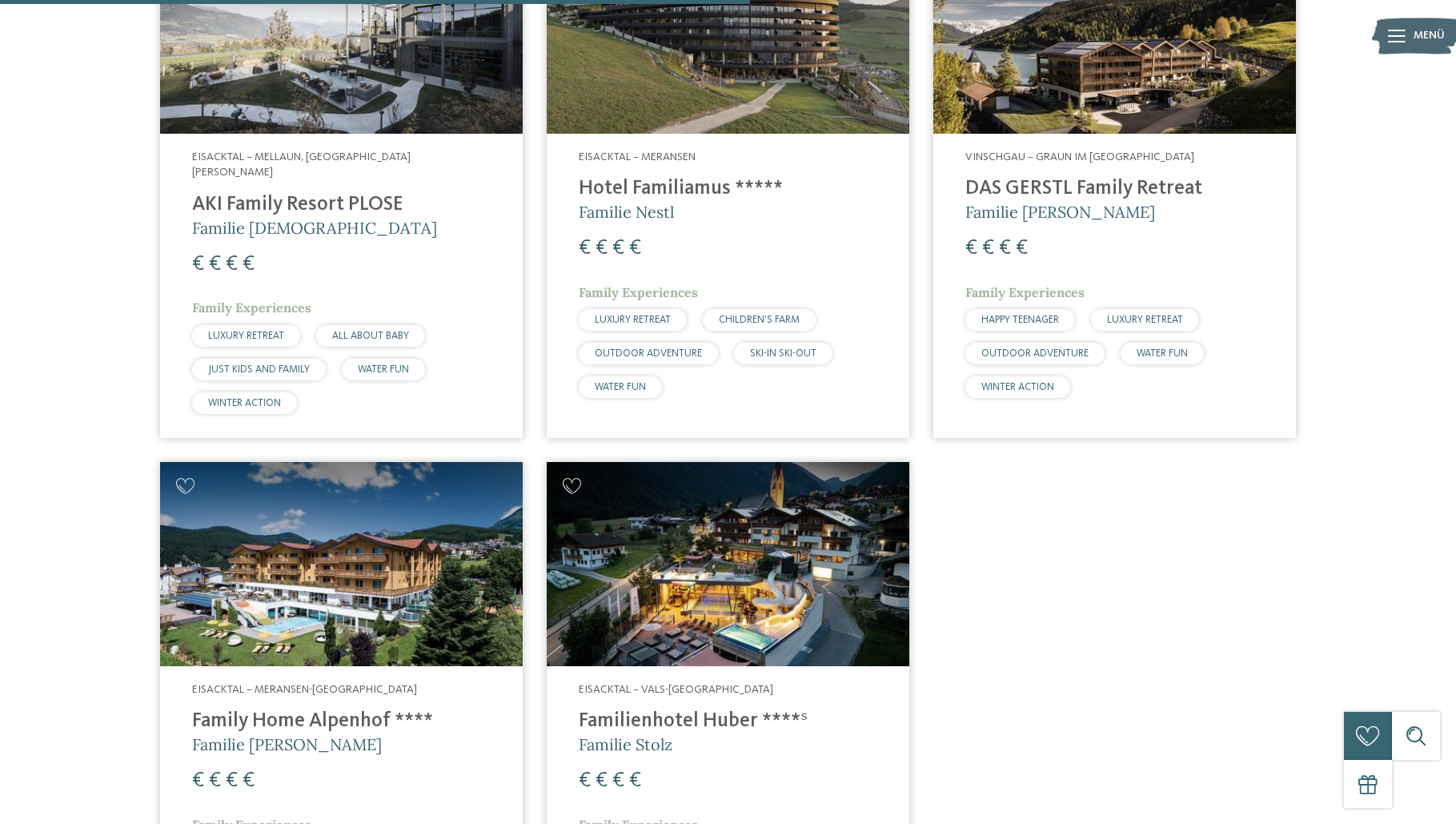
scroll to position [1165, 0]
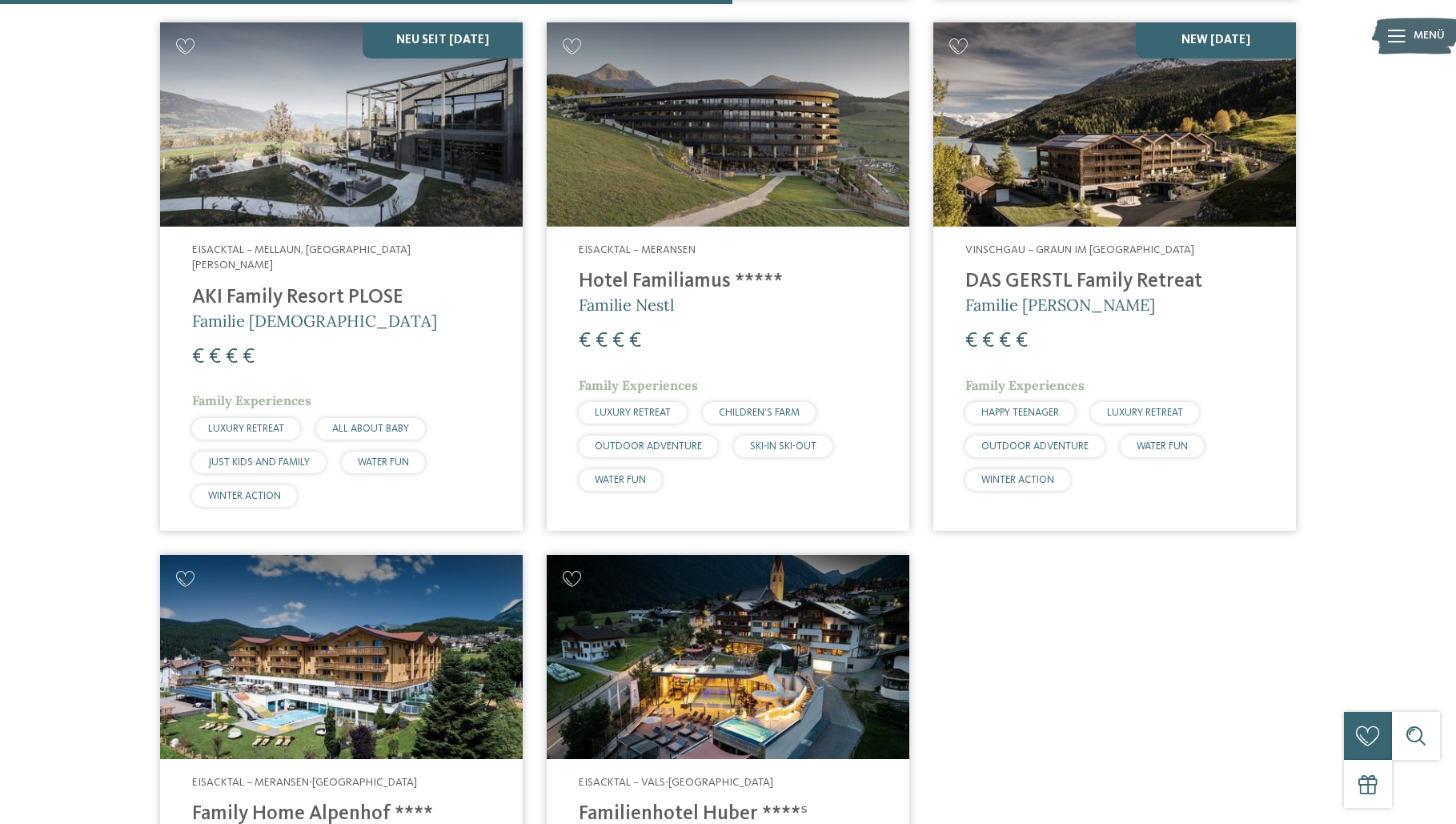
click at [658, 218] on img at bounding box center [727, 124] width 363 height 204
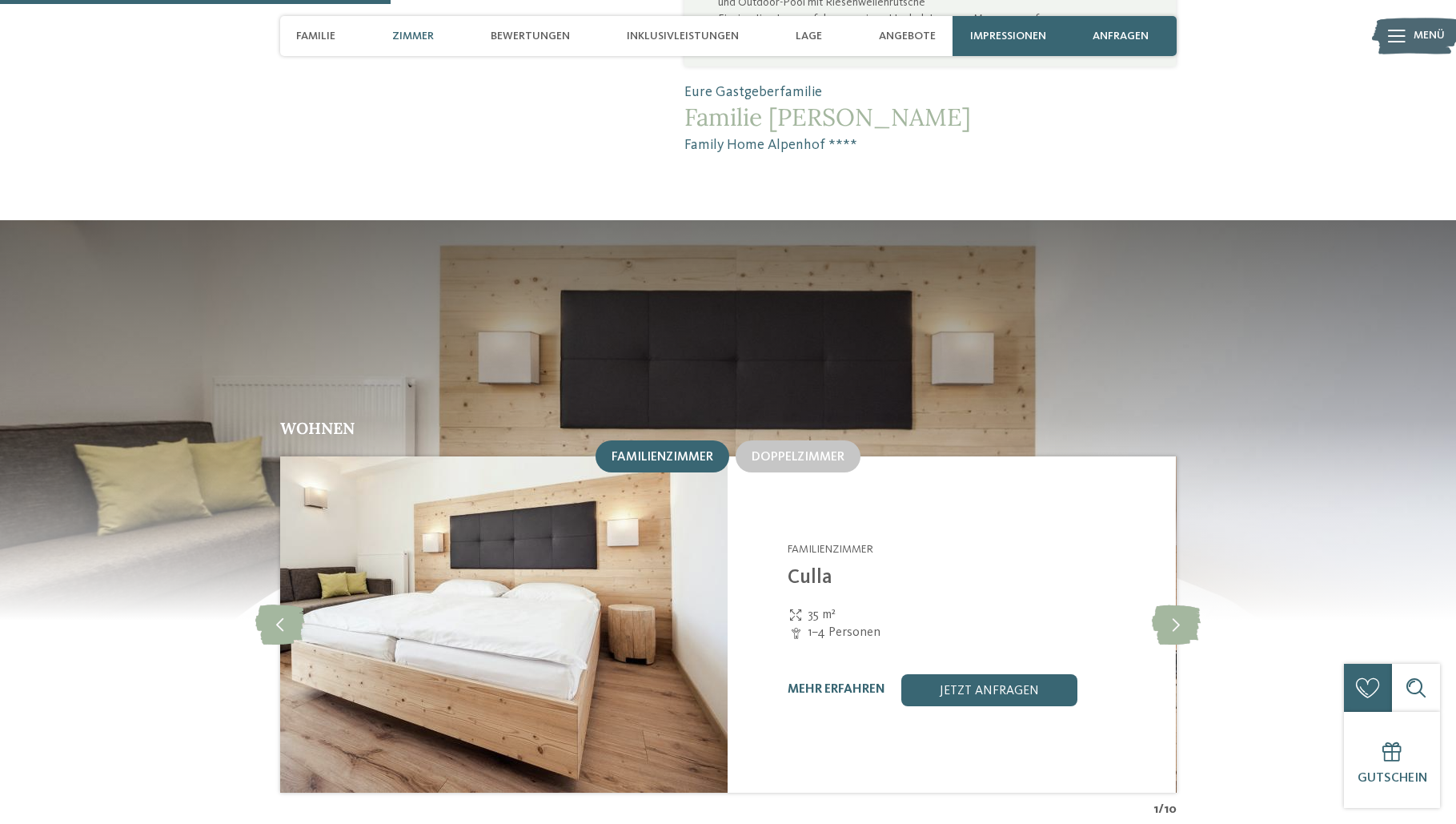
scroll to position [1601, 0]
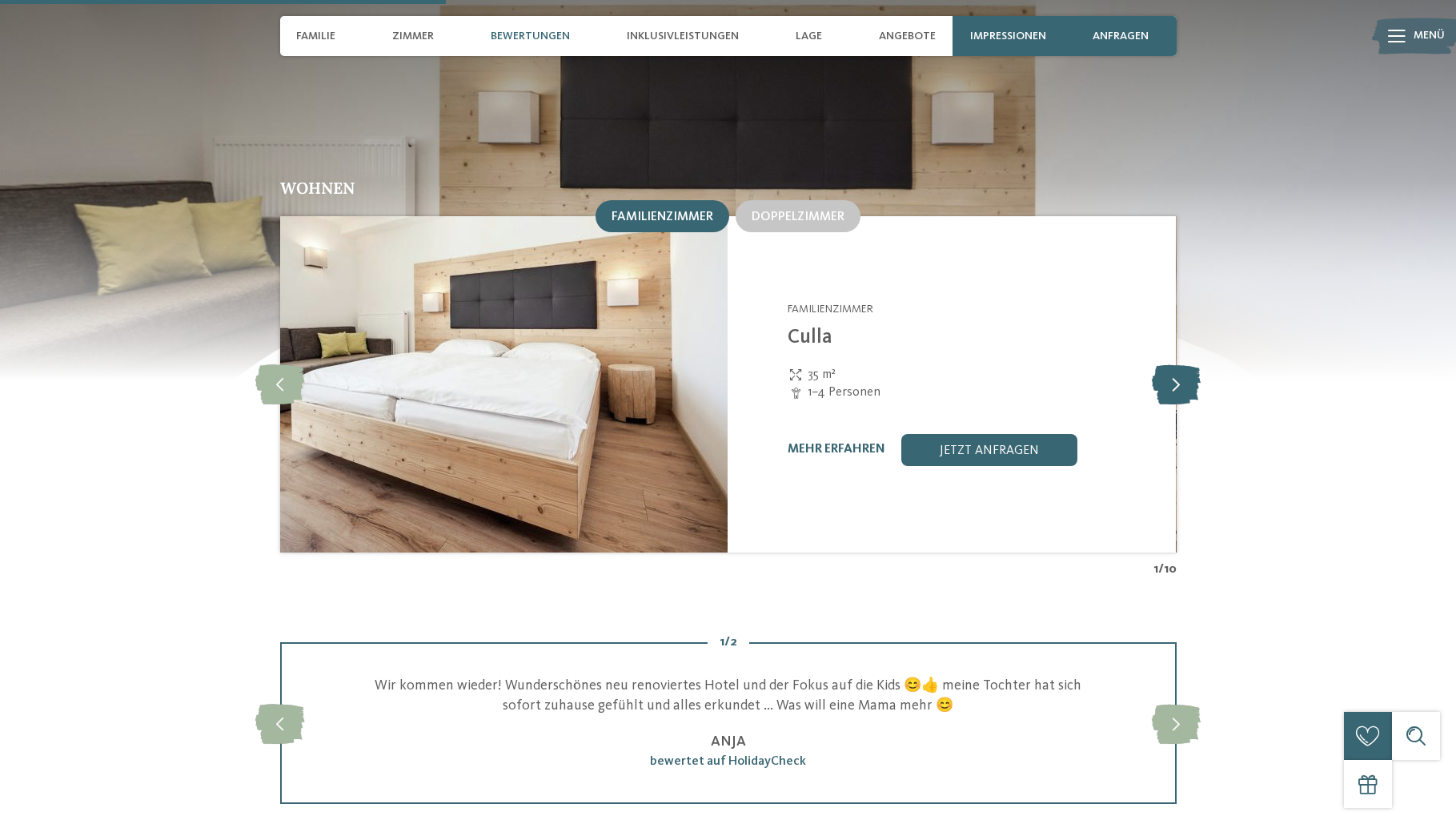
click at [1175, 364] on icon at bounding box center [1176, 384] width 49 height 40
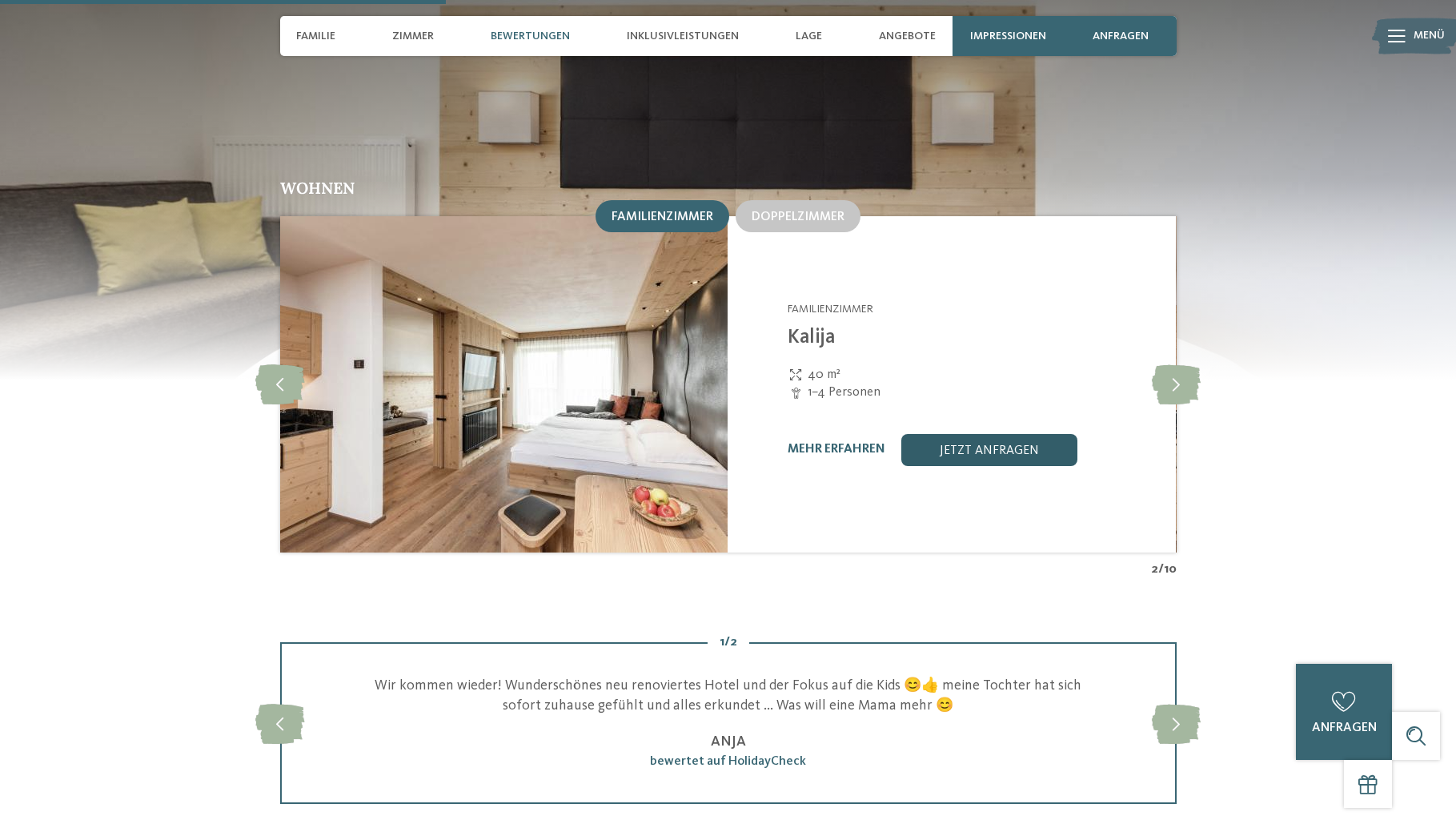
click at [983, 434] on link "jetzt anfragen" at bounding box center [989, 450] width 176 height 32
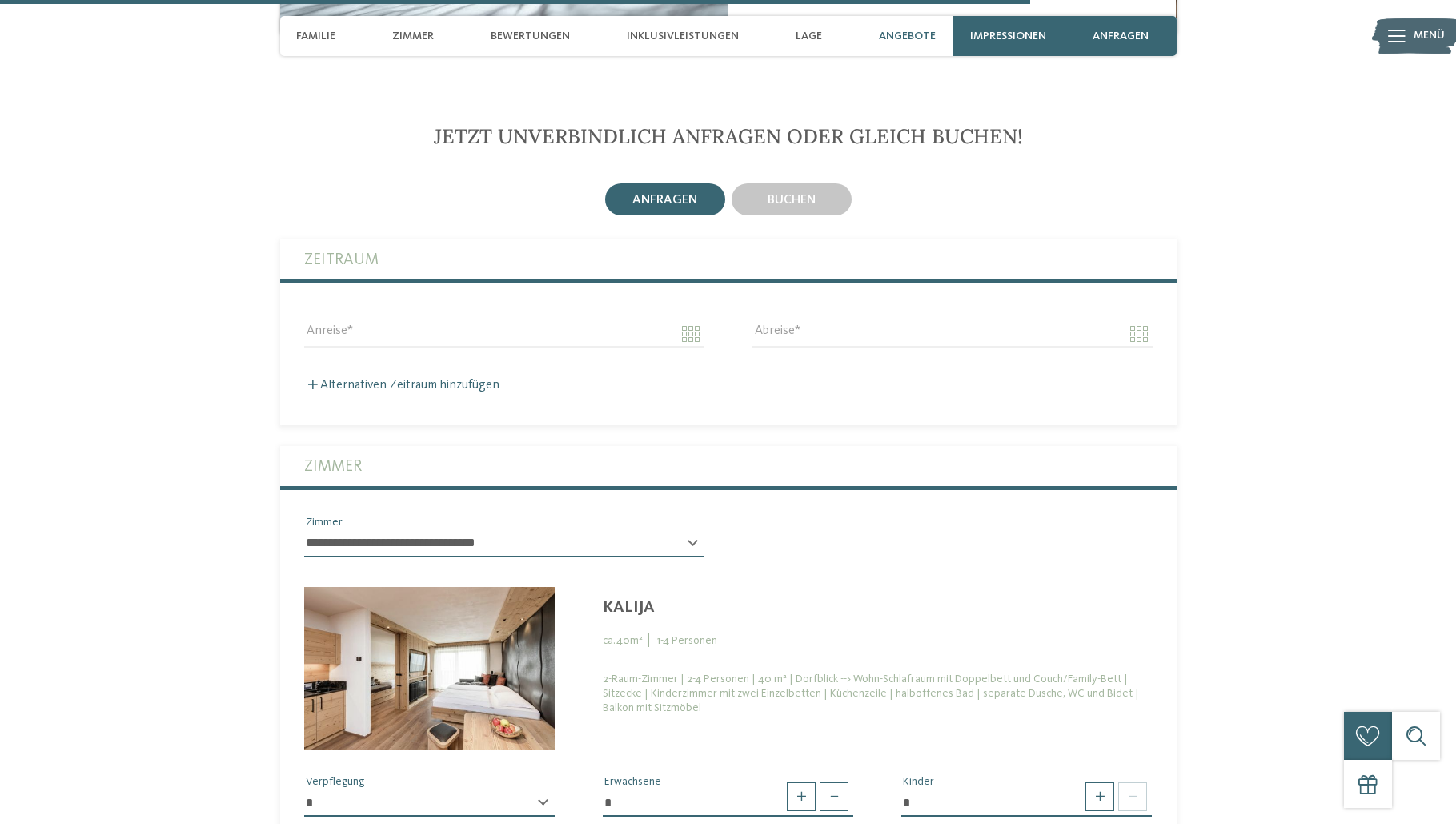
scroll to position [3843, 0]
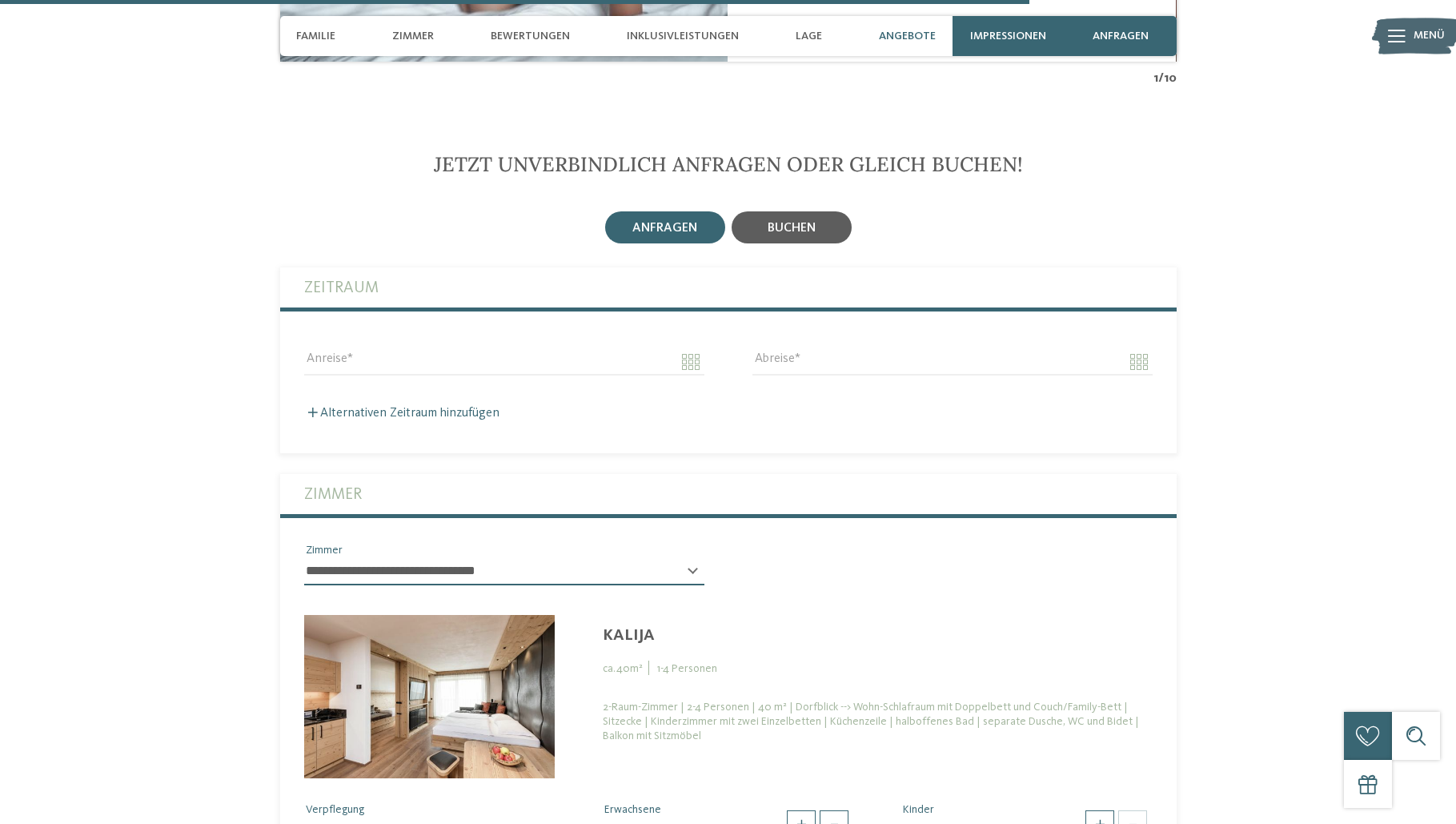
click at [788, 221] on span "buchen" at bounding box center [791, 228] width 48 height 13
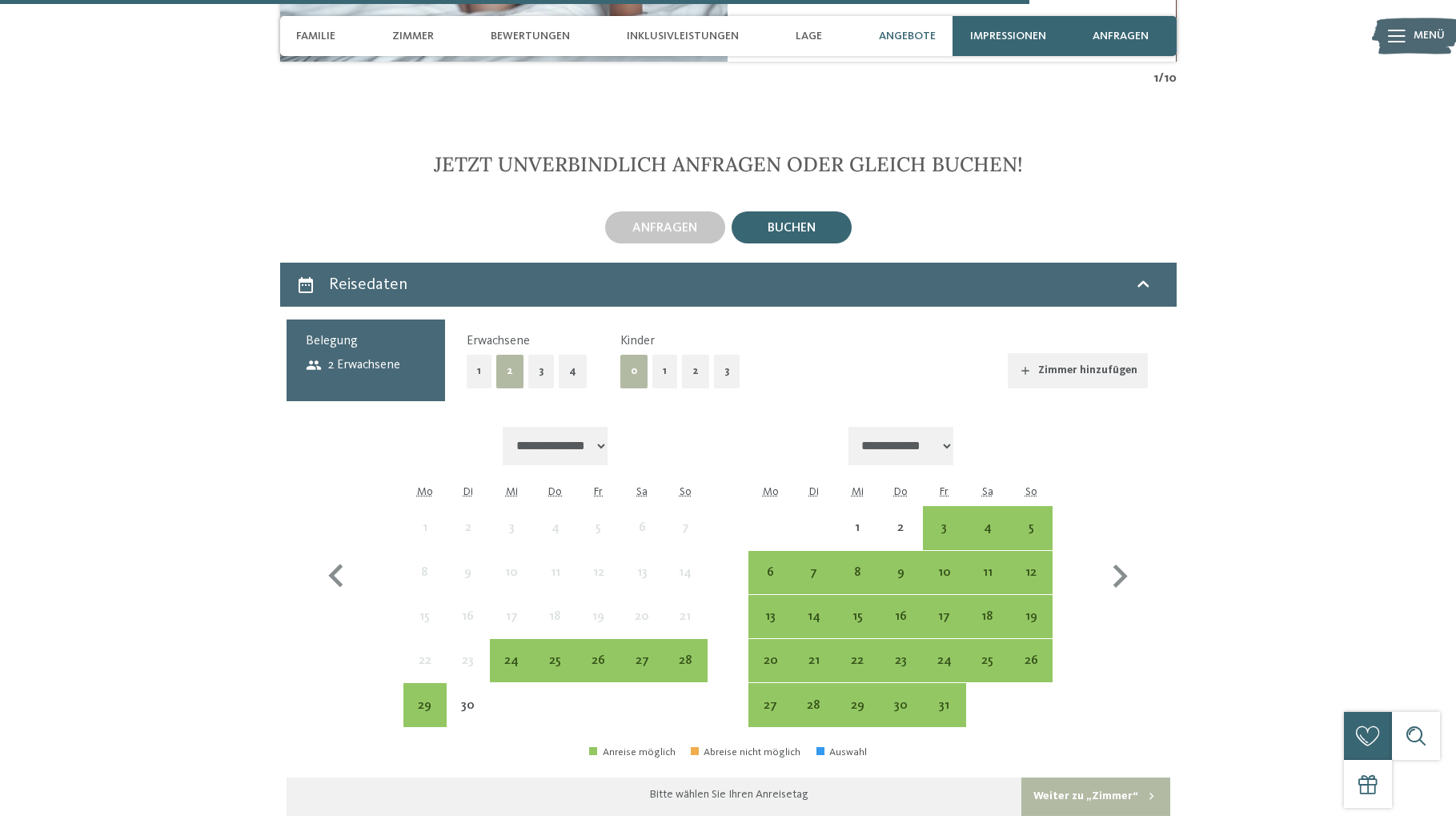
click at [606, 427] on select "**********" at bounding box center [556, 445] width 105 height 39
select select "**********"
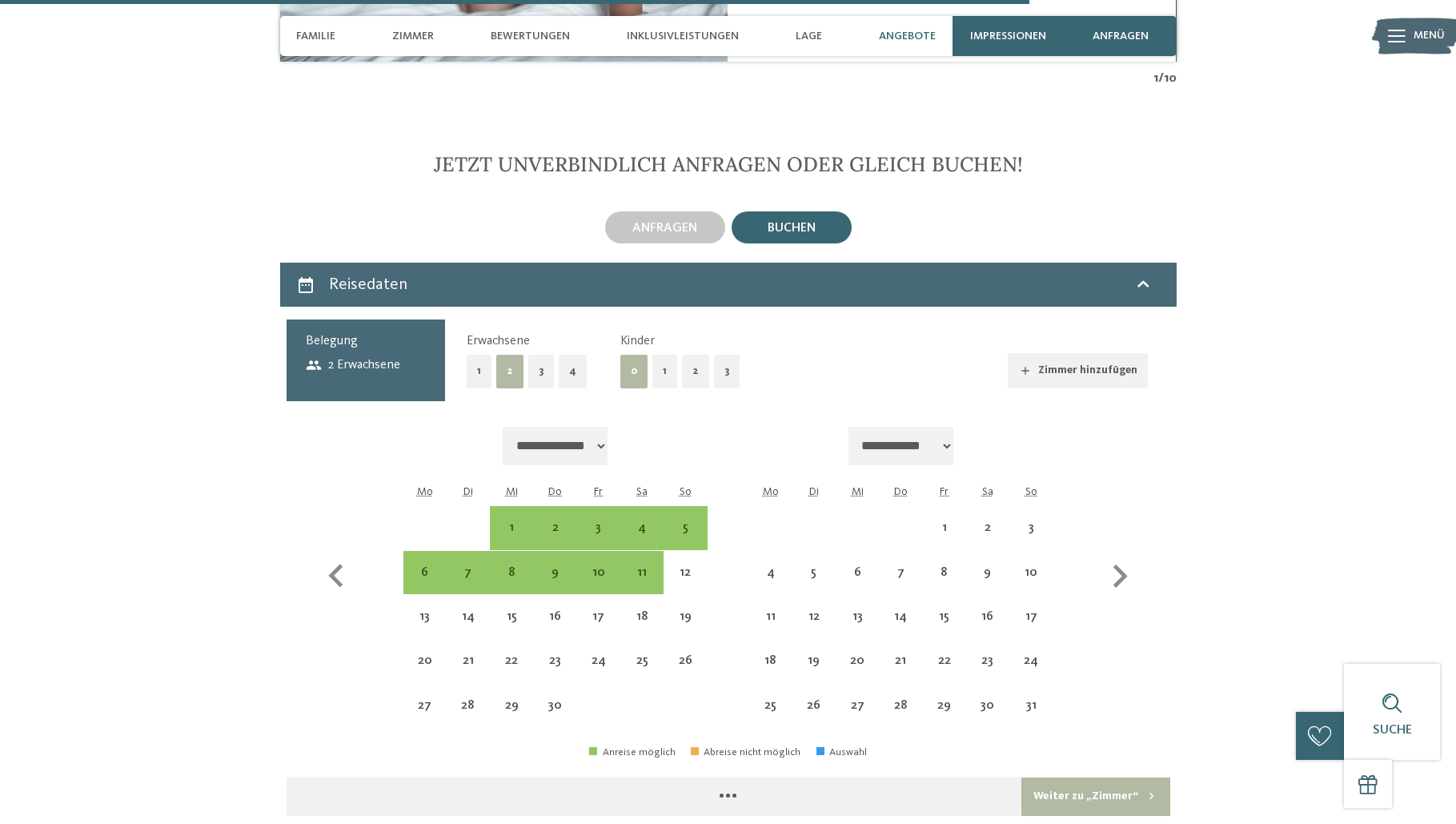
select select "**********"
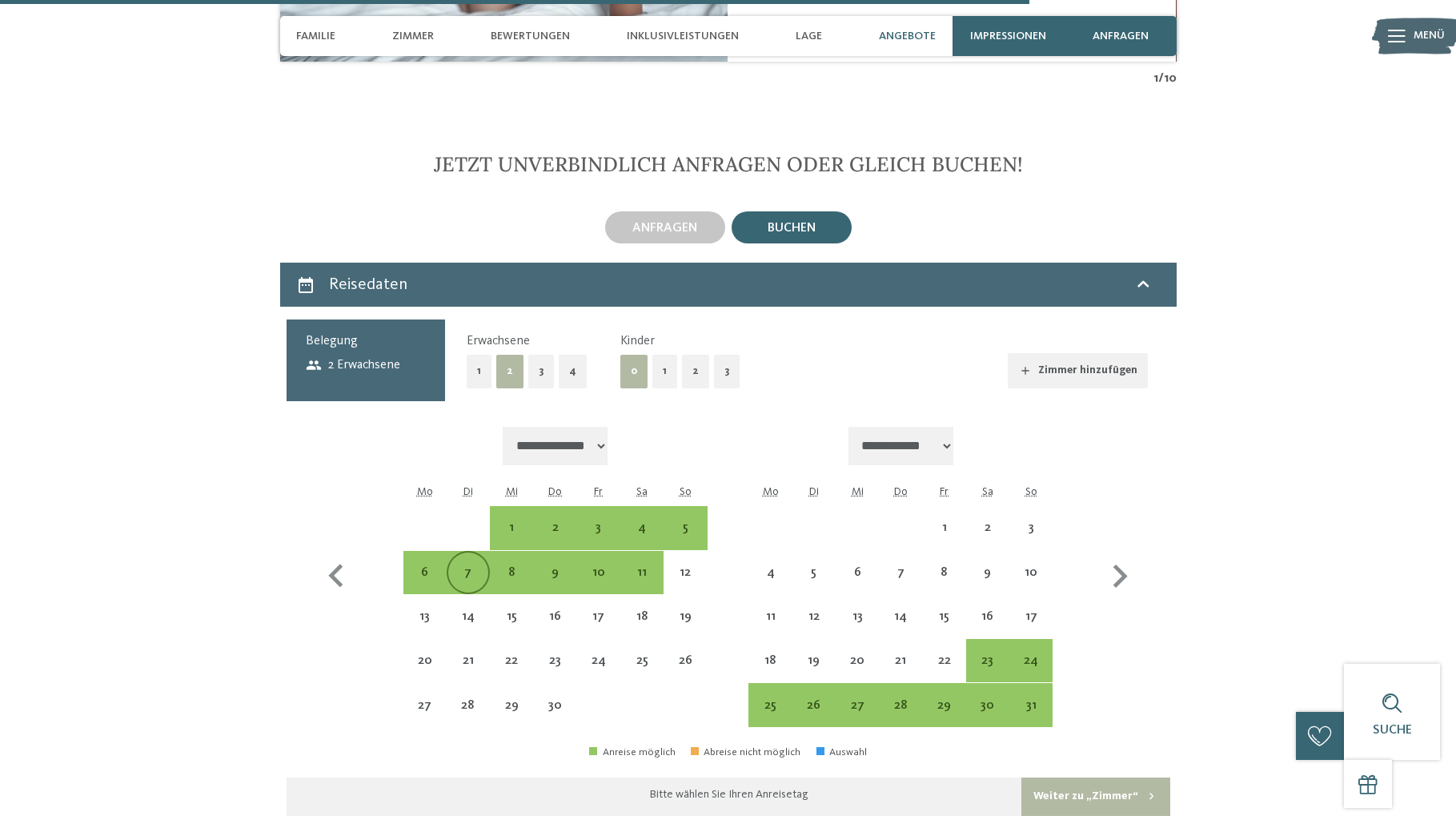
click at [467, 566] on div "7" at bounding box center [468, 586] width 40 height 40
select select "**********"
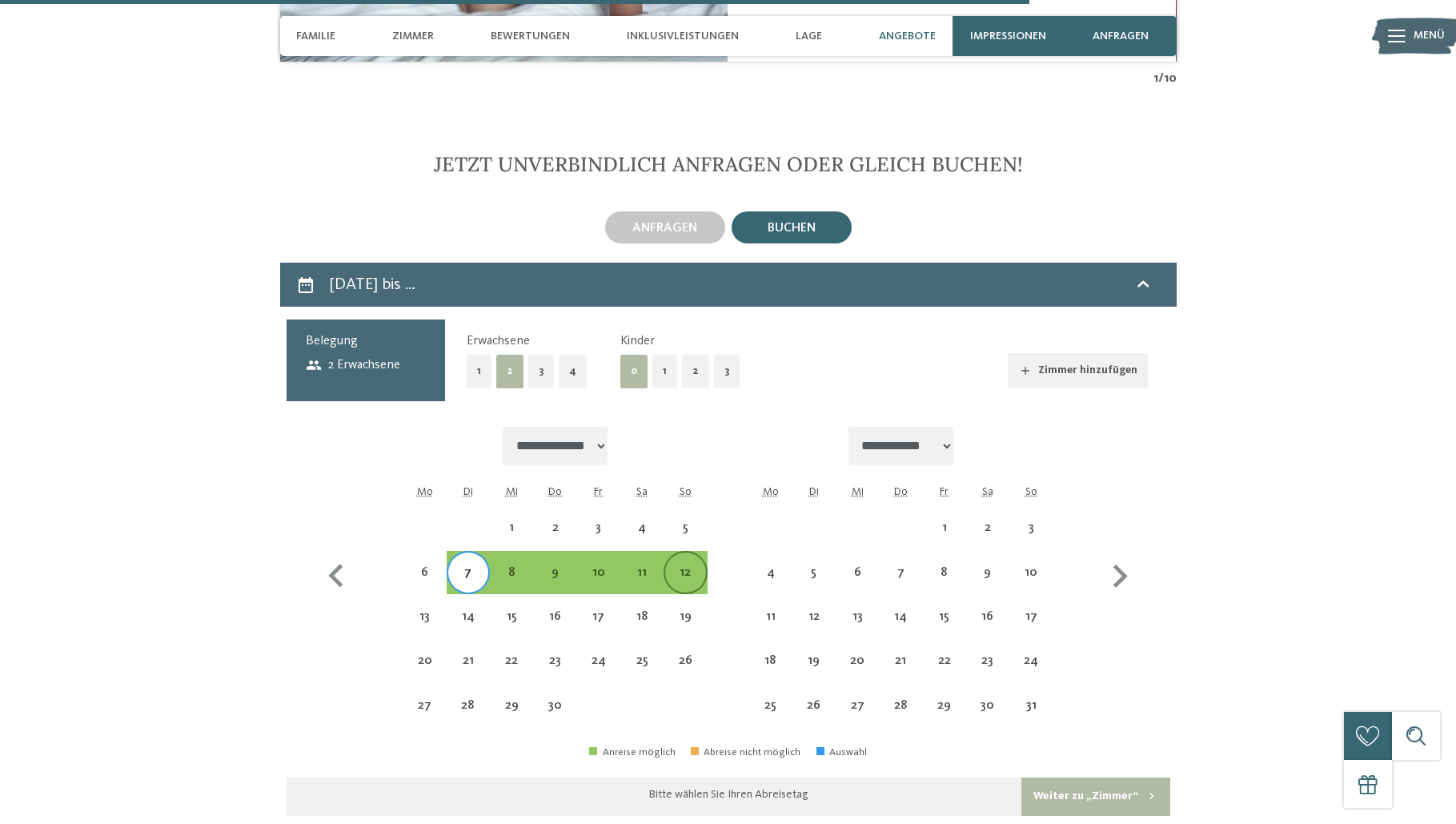
click at [683, 552] on div "12" at bounding box center [685, 572] width 40 height 40
select select "**********"
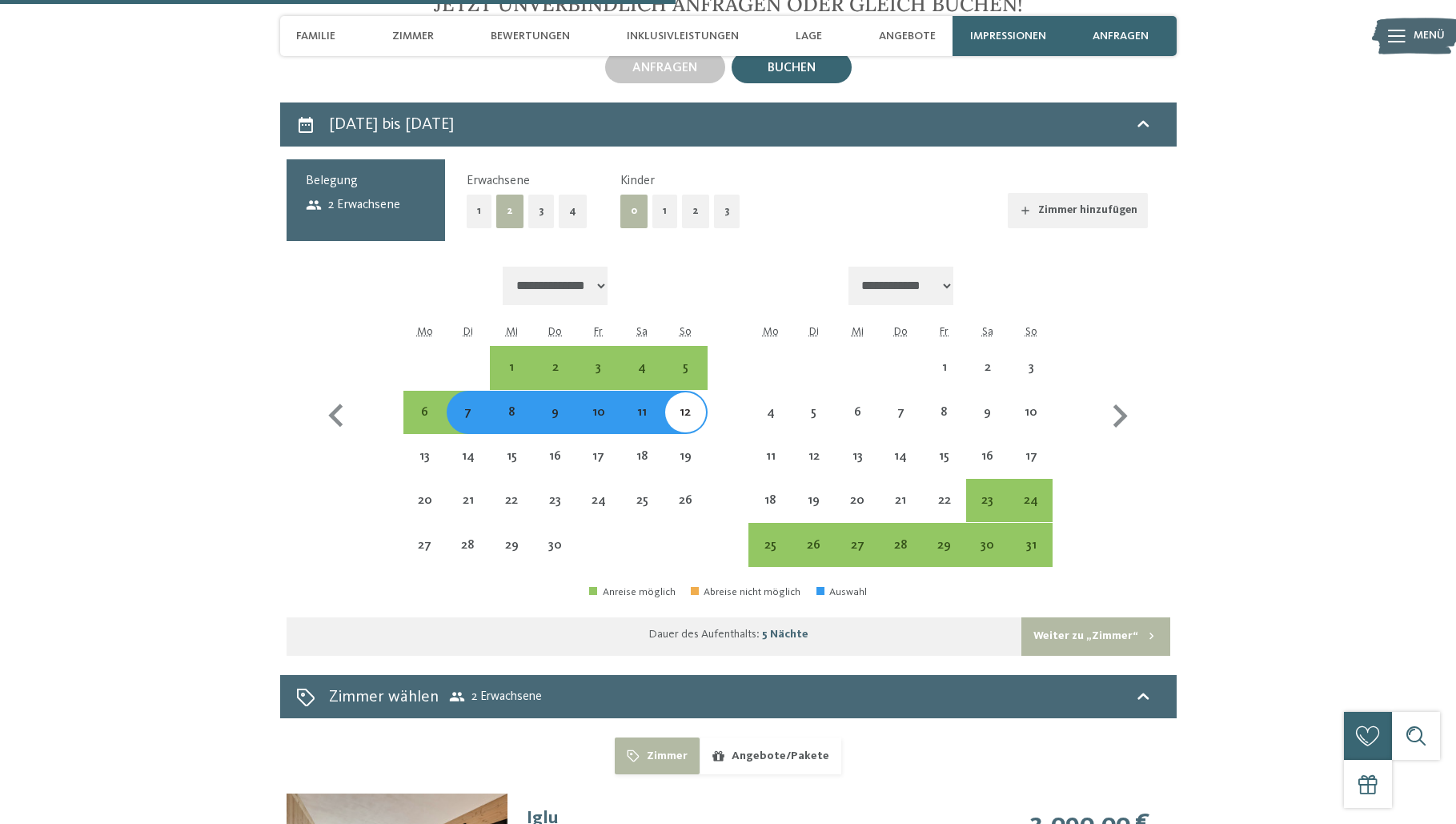
click at [1076, 617] on button "Weiter zu „Zimmer“" at bounding box center [1094, 636] width 148 height 39
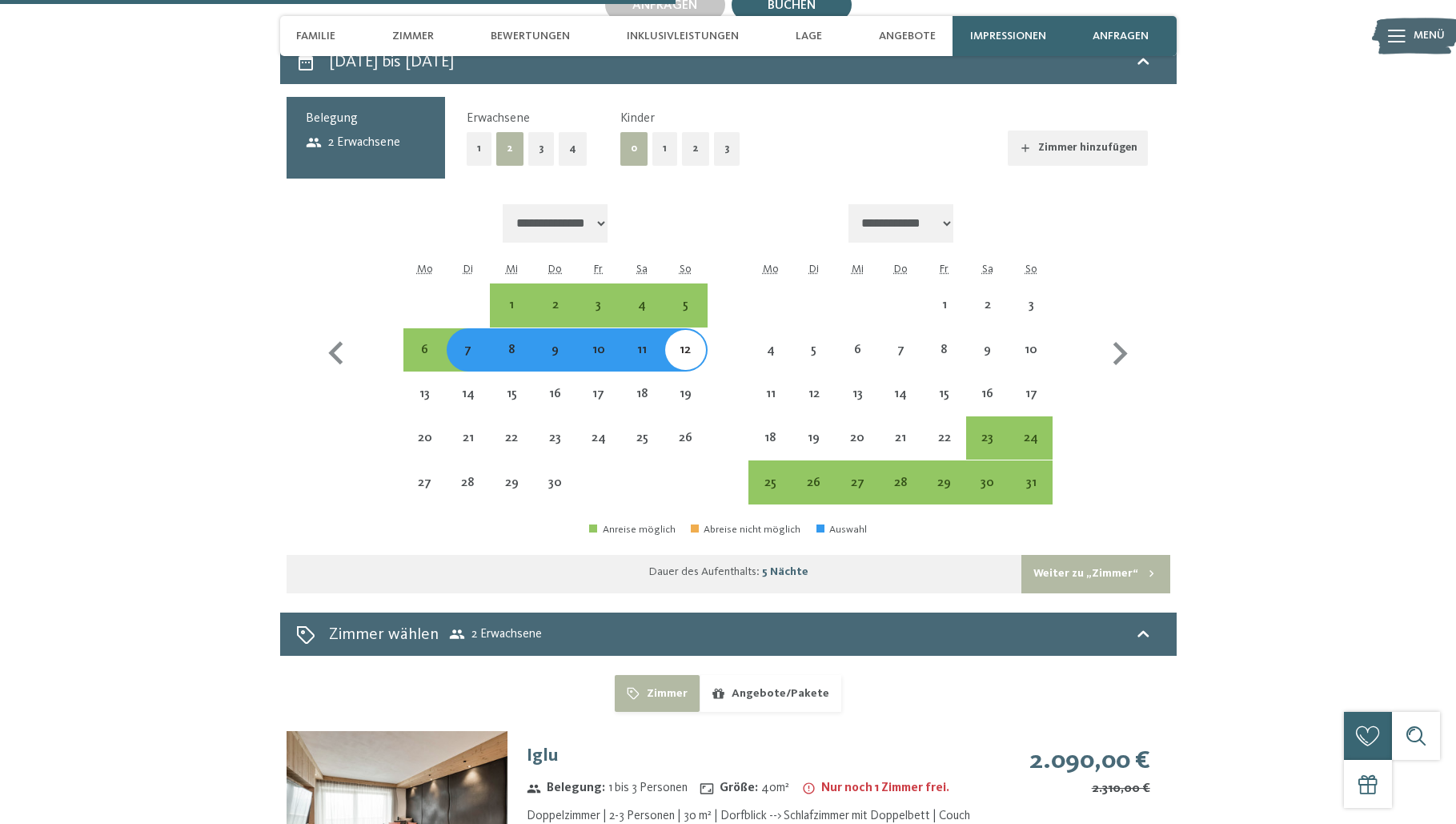
select select "**********"
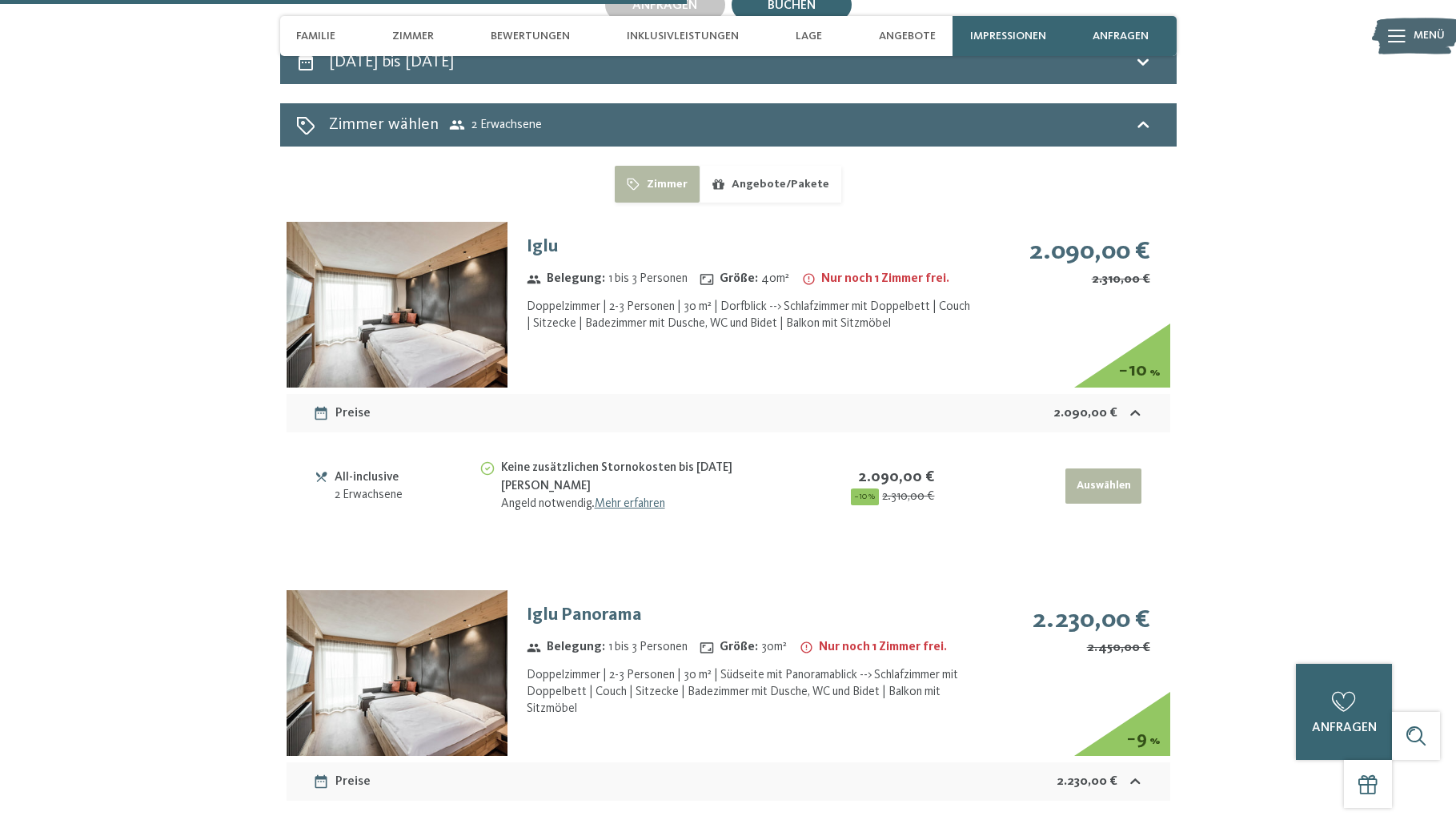
click at [445, 294] on img at bounding box center [396, 304] width 221 height 166
click at [0, 0] on button "button" at bounding box center [0, 0] width 0 height 0
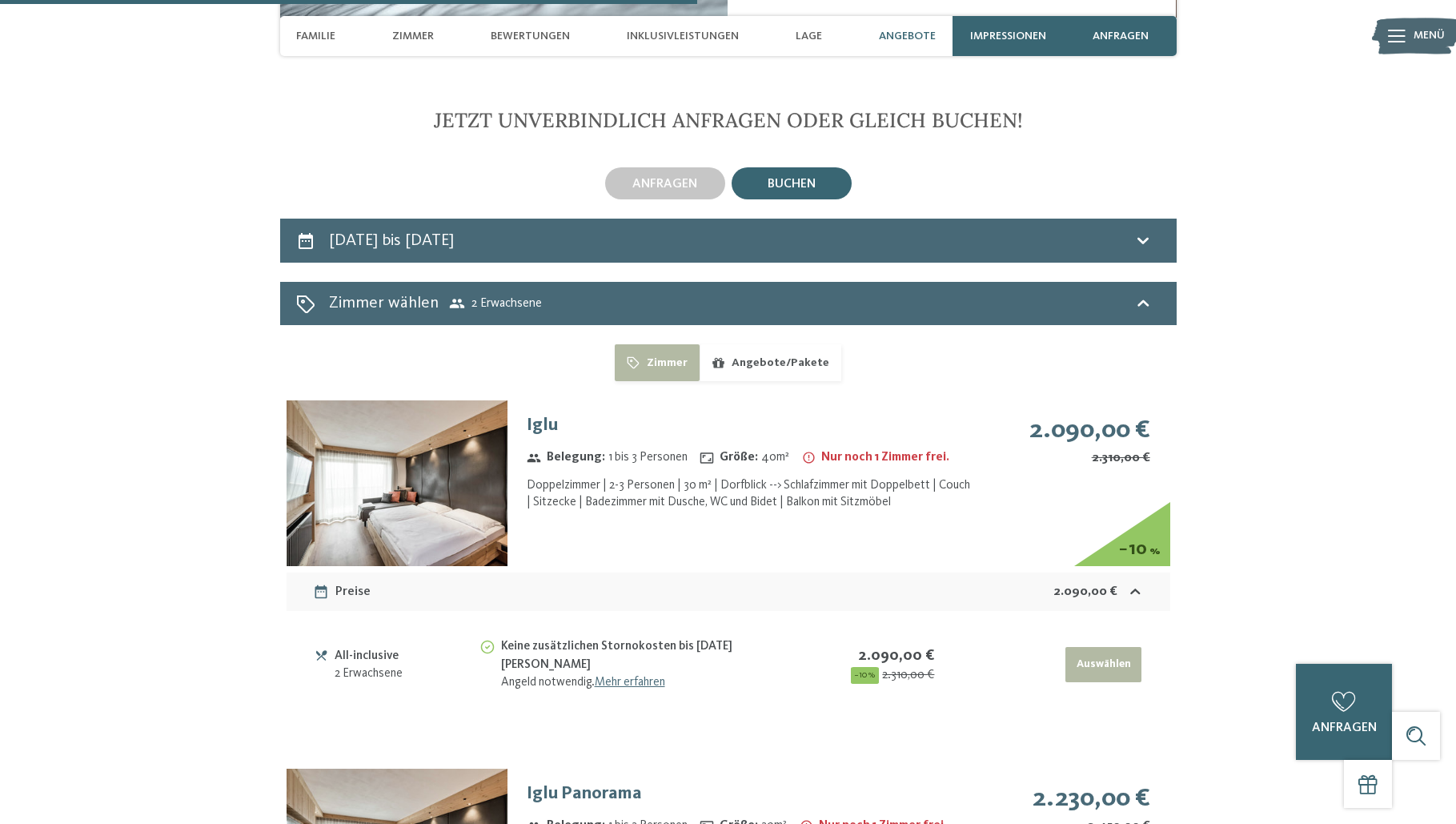
scroll to position [3906, 0]
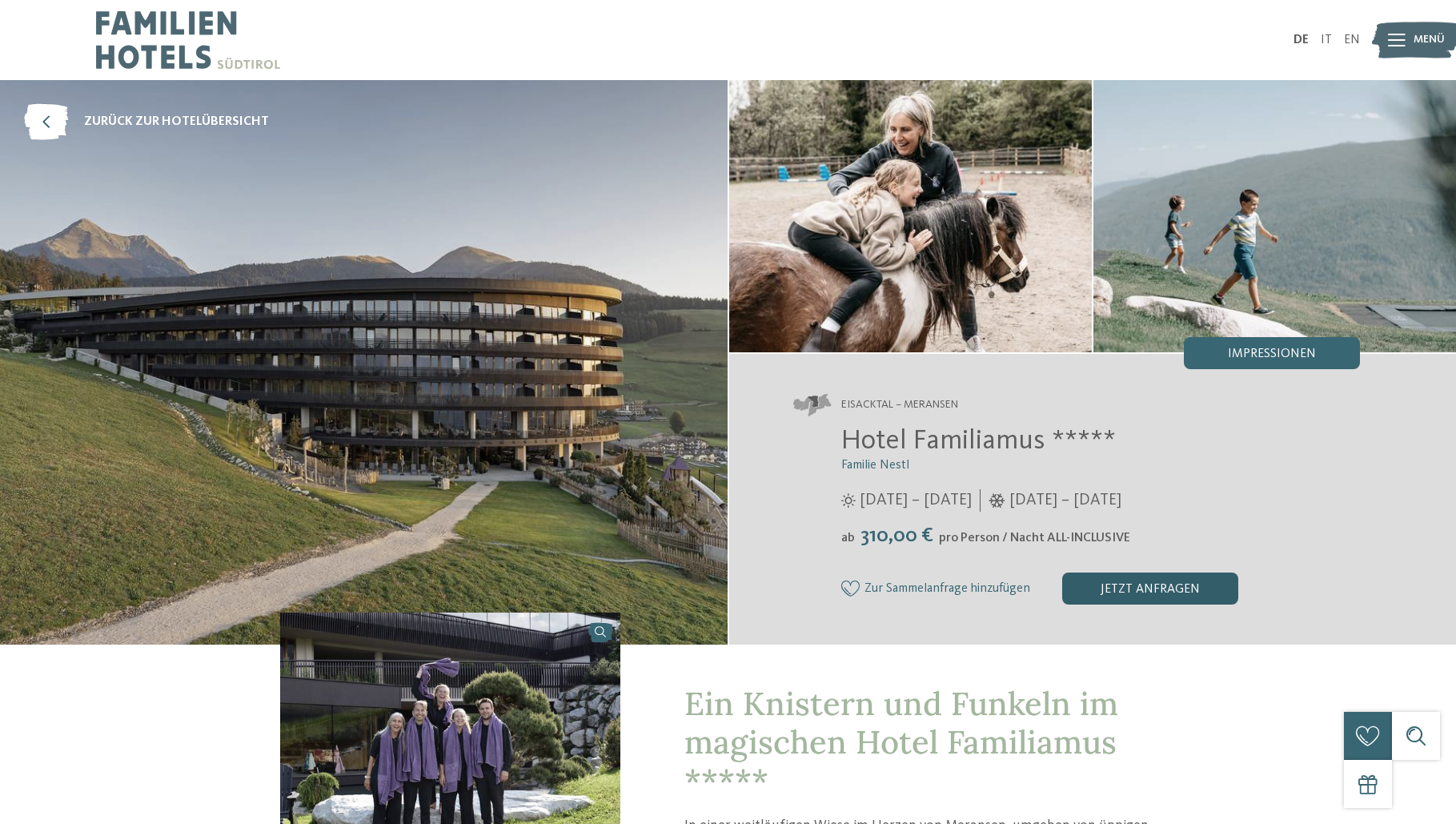
click at [1154, 596] on div "jetzt anfragen" at bounding box center [1150, 589] width 176 height 32
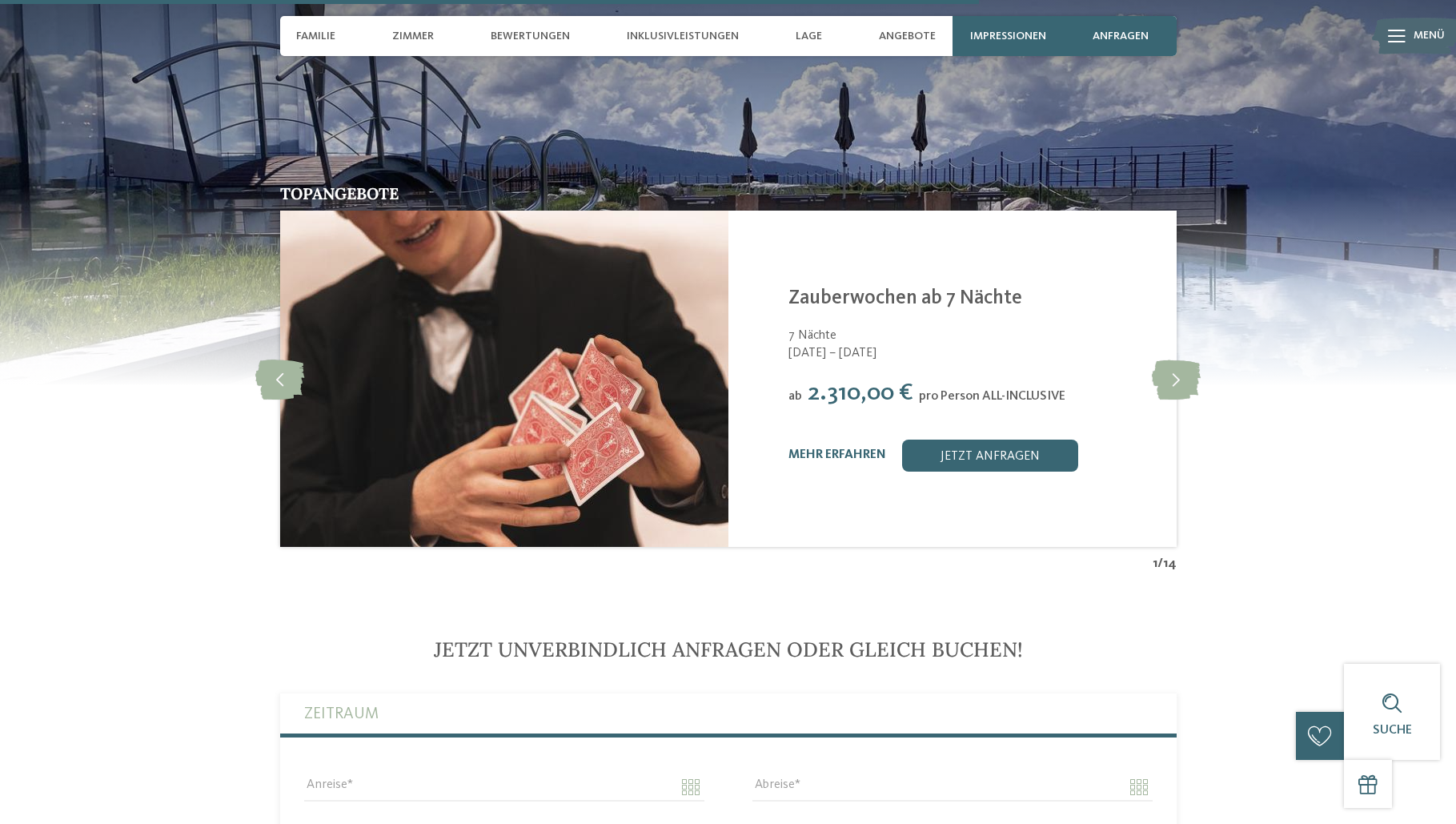
scroll to position [3810, 0]
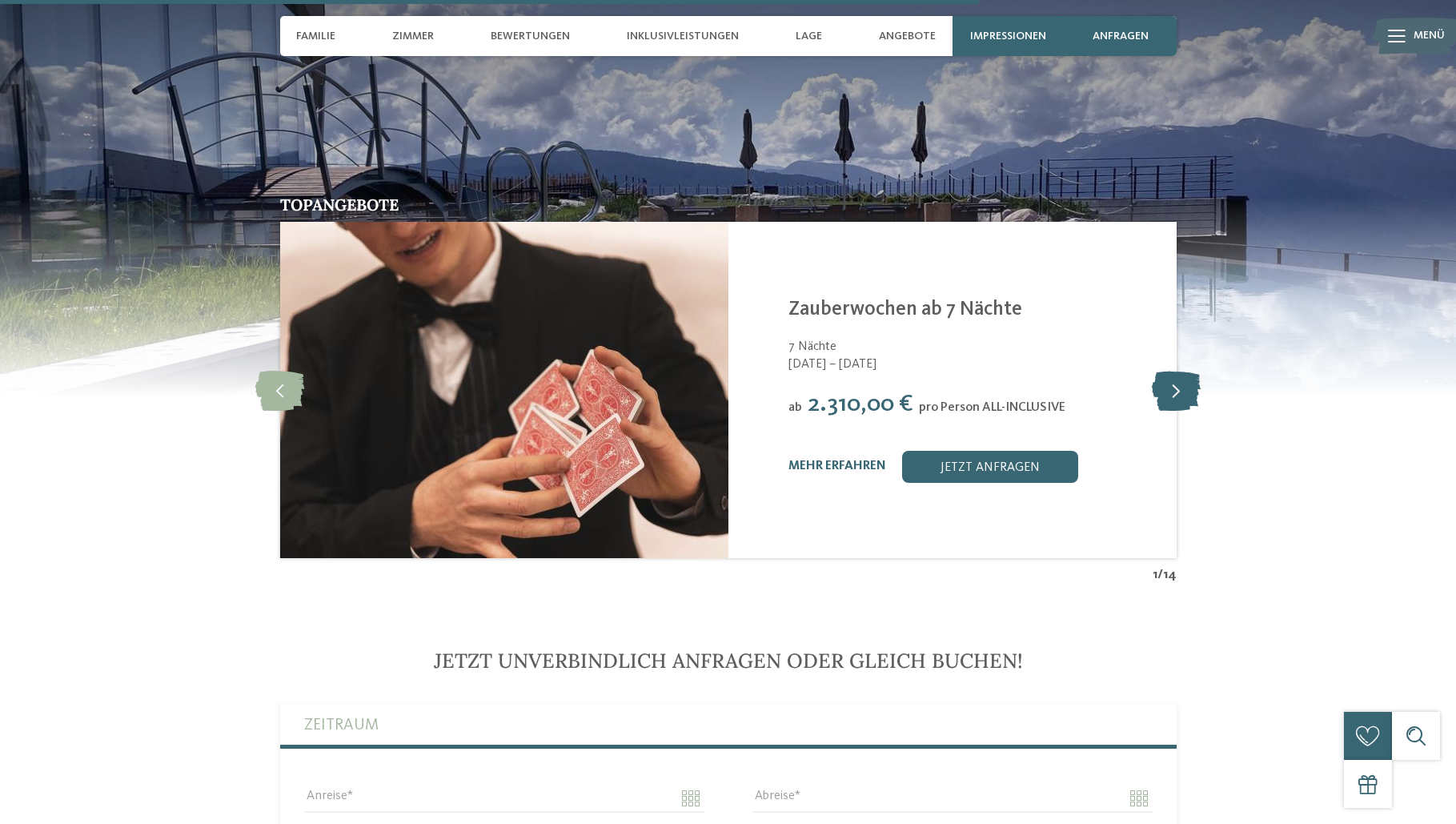
click at [1165, 391] on icon at bounding box center [1176, 390] width 49 height 40
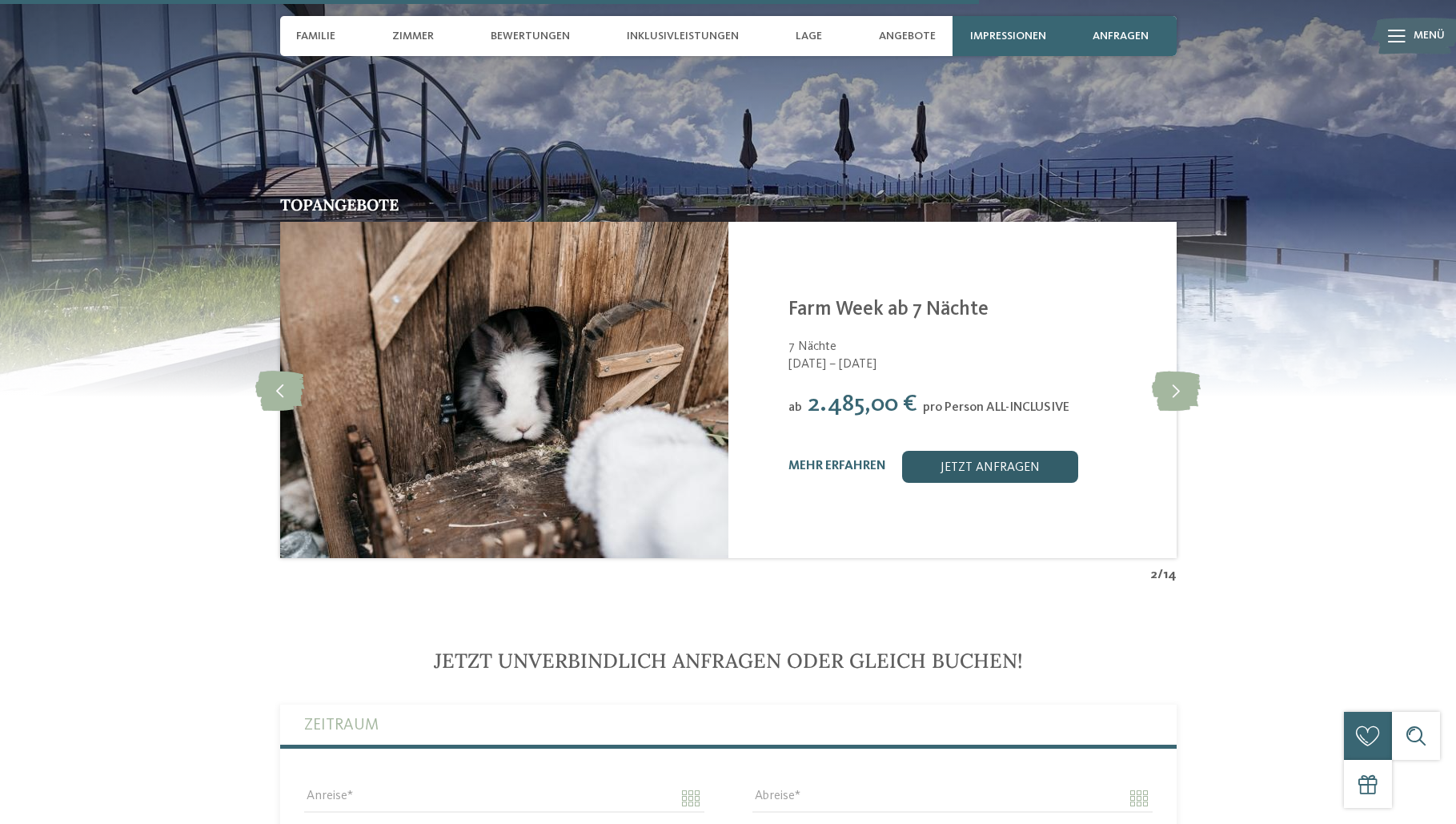
click at [957, 460] on link "jetzt anfragen" at bounding box center [990, 467] width 176 height 32
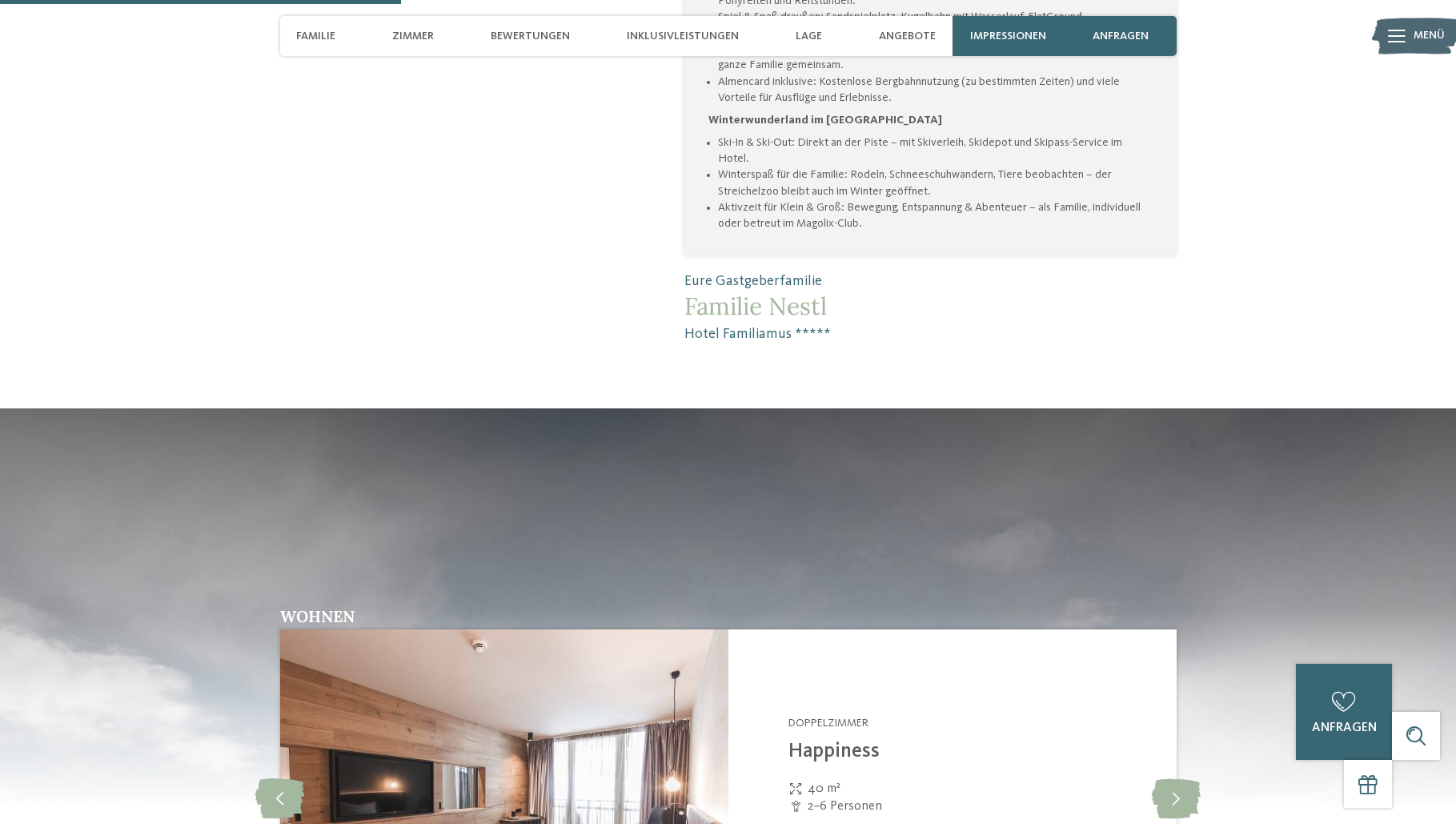
scroll to position [1224, 0]
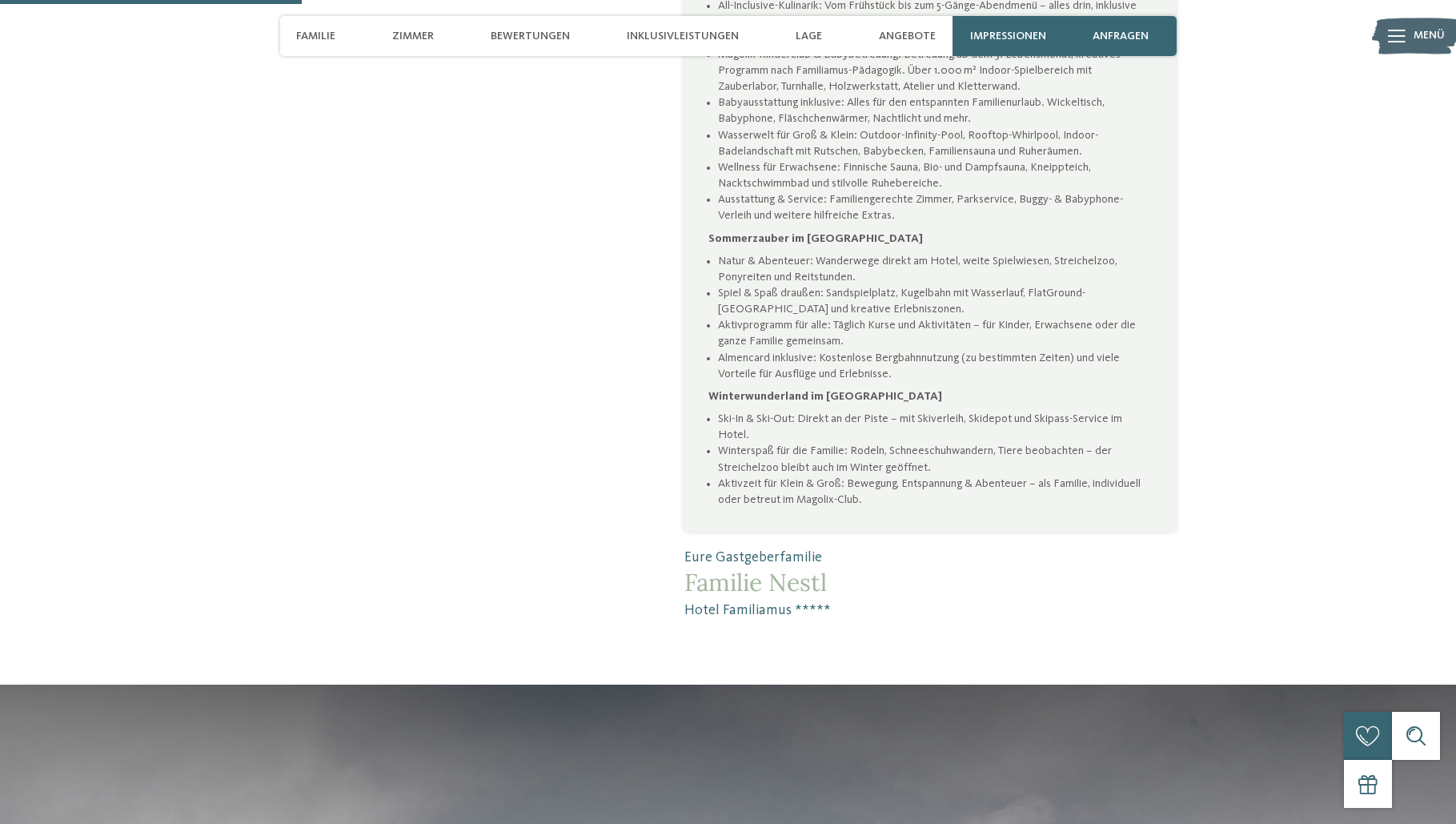
drag, startPoint x: 836, startPoint y: 577, endPoint x: 683, endPoint y: 584, distance: 153.2
click at [683, 584] on div "Ein Knistern und Funkeln im magischen Hotel Familiamus ***** In einer weitläufi…" at bounding box center [898, 20] width 556 height 1201
copy span "Familie Nestl"
